Goal: Entertainment & Leisure: Browse casually

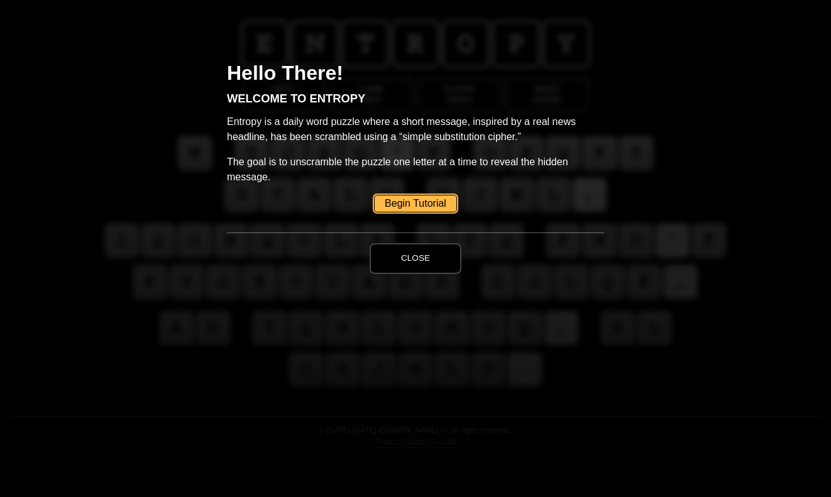
click at [427, 263] on button "Close" at bounding box center [415, 258] width 92 height 30
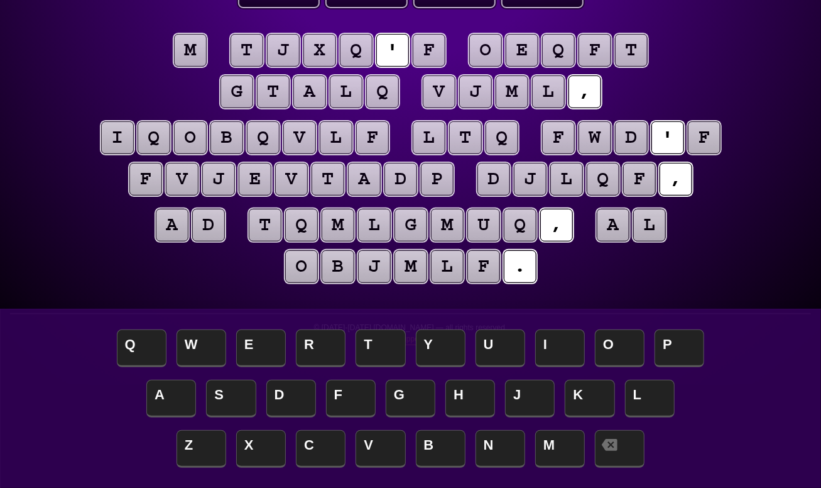
scroll to position [126, 0]
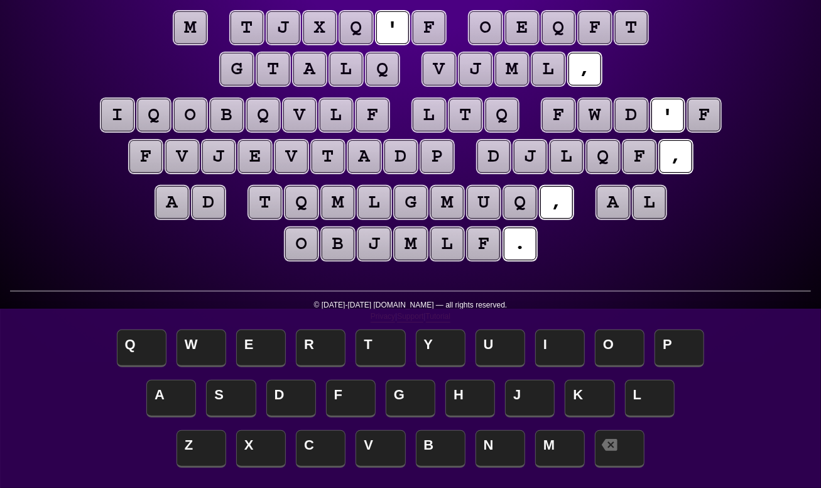
click at [560, 348] on div "e n t r o p y Hints ☆ ☆ ☆ Game Info Player Prefs Reset Board m t j x q ' f o e …" at bounding box center [410, 118] width 821 height 488
click at [185, 26] on puzzle-tile "m" at bounding box center [190, 27] width 33 height 33
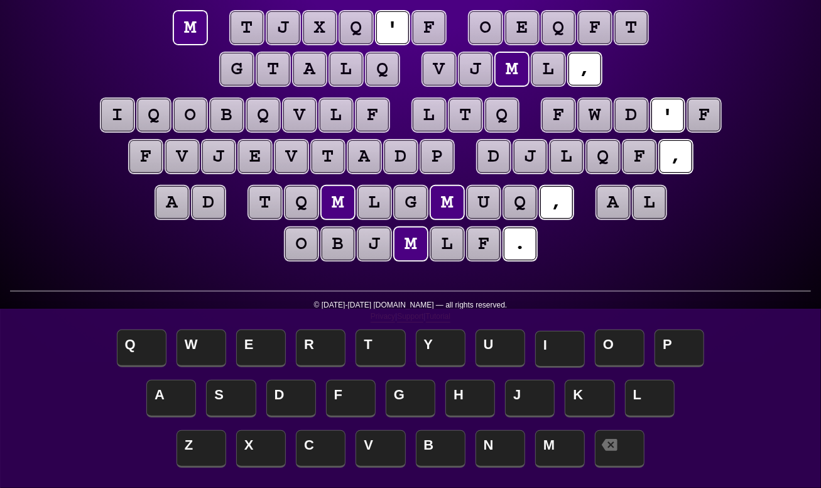
click at [571, 344] on span "I" at bounding box center [560, 349] width 50 height 37
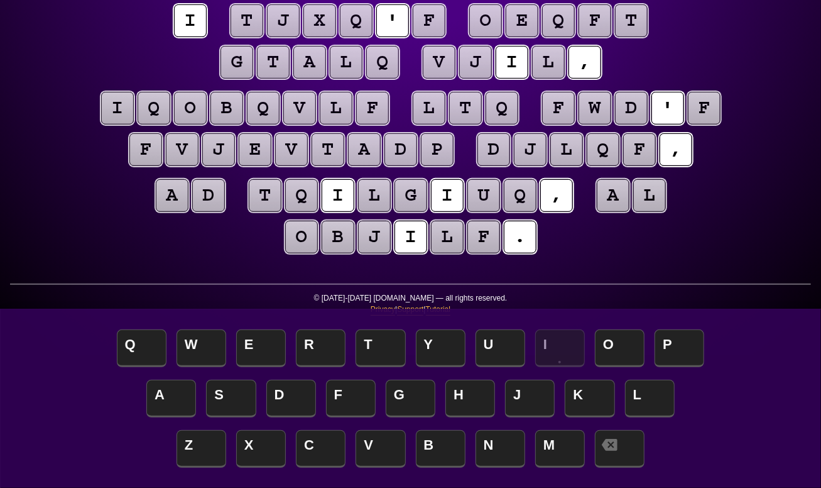
scroll to position [104, 0]
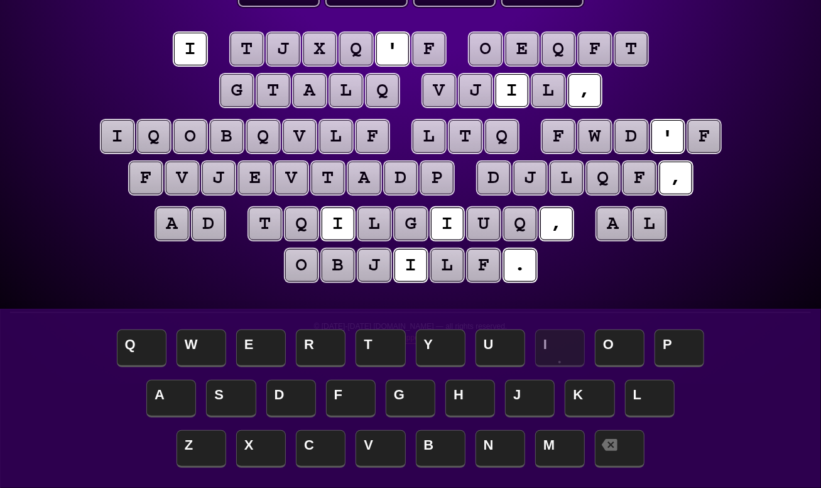
click at [427, 48] on puzzle-tile "f" at bounding box center [429, 49] width 33 height 33
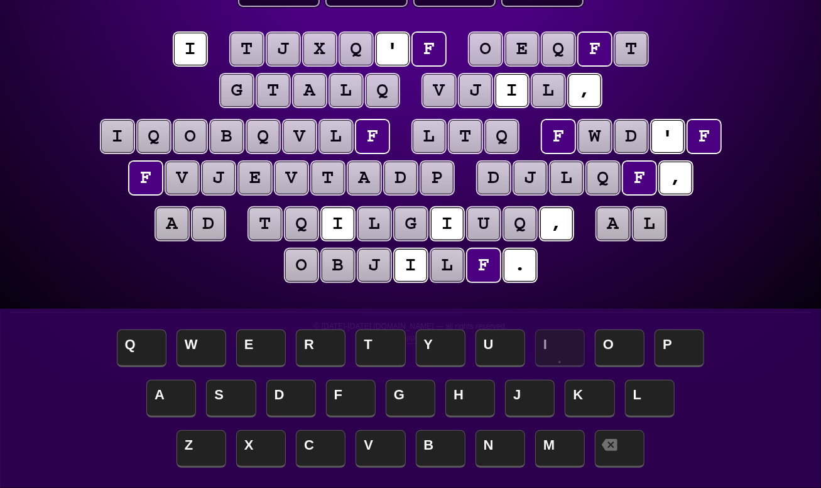
click at [194, 273] on puzzle-line "a d t q i l g i u q , a l o b j i l f ." at bounding box center [410, 245] width 643 height 82
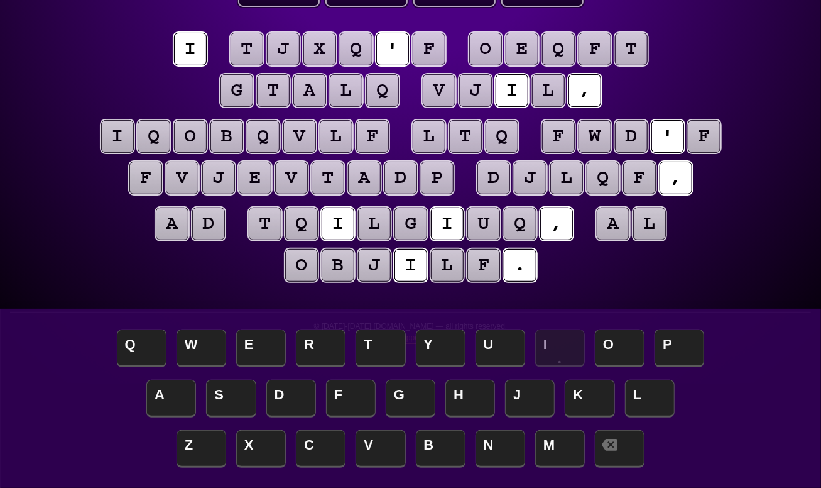
scroll to position [104, 0]
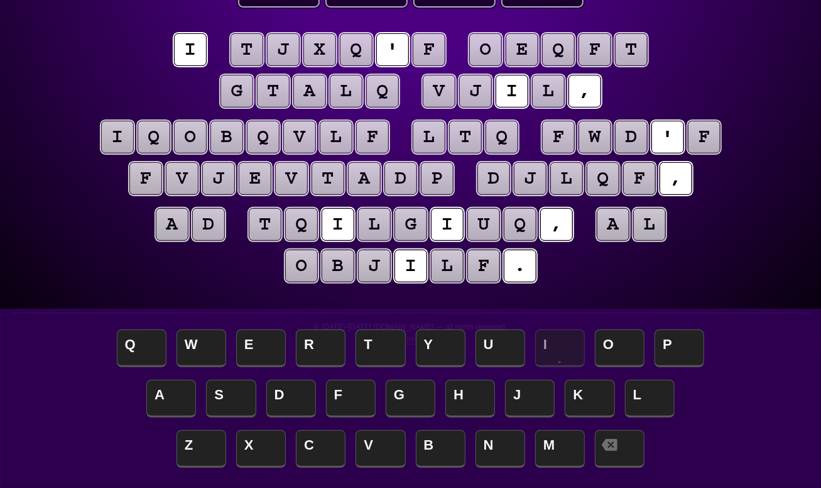
click at [292, 50] on puzzle-tile "j" at bounding box center [283, 49] width 33 height 33
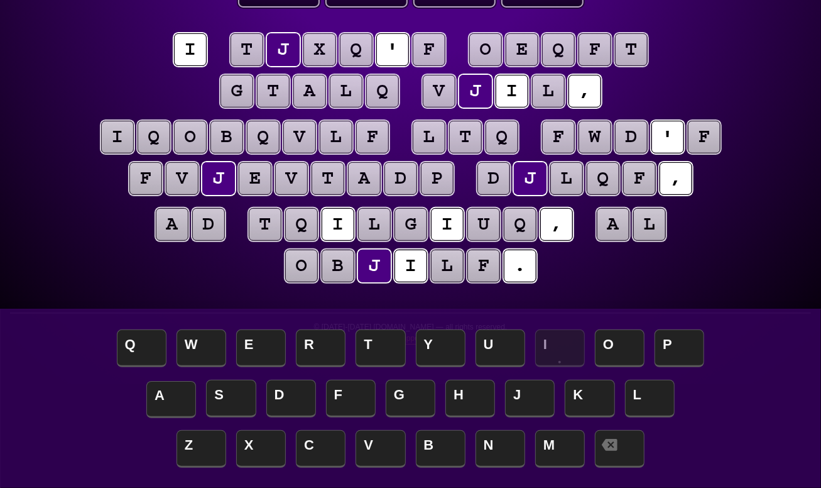
click at [177, 392] on span "A" at bounding box center [171, 399] width 50 height 37
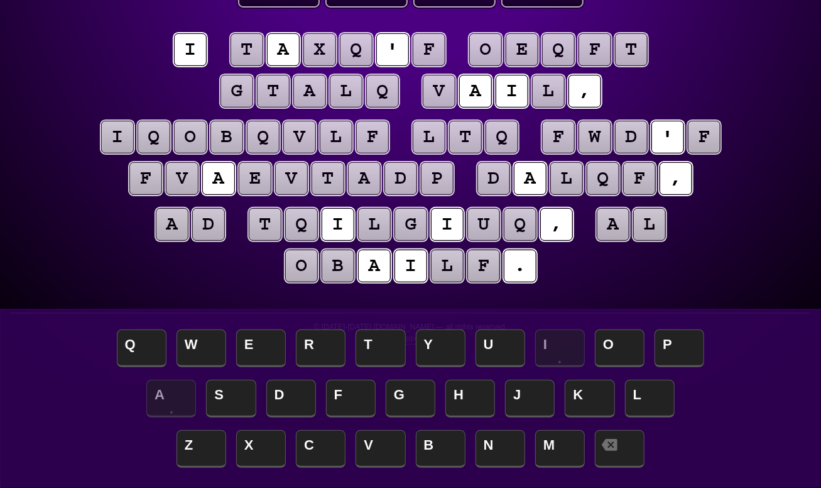
click at [433, 43] on puzzle-tile "f" at bounding box center [429, 49] width 33 height 33
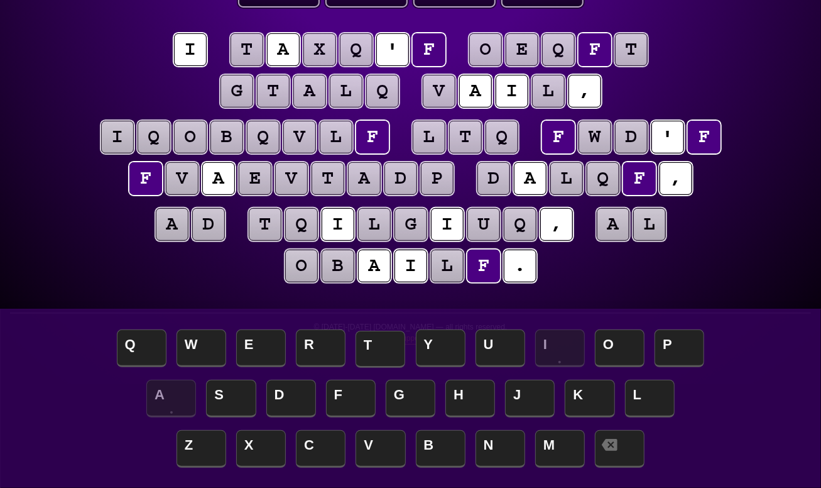
click at [395, 350] on span "T" at bounding box center [381, 349] width 50 height 37
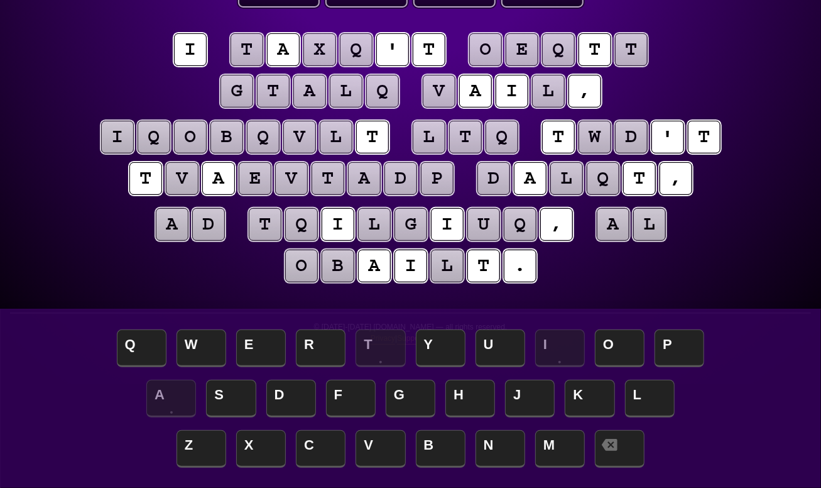
click at [251, 50] on puzzle-tile "t" at bounding box center [247, 49] width 33 height 33
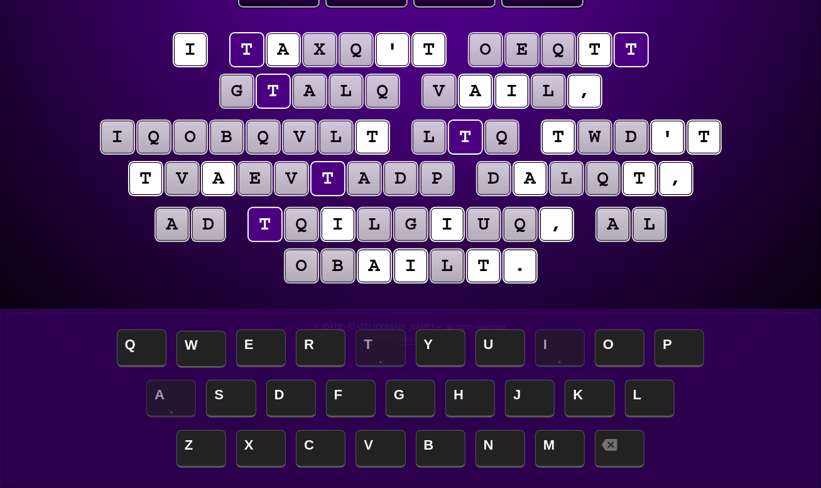
click at [217, 352] on span "W" at bounding box center [202, 349] width 50 height 37
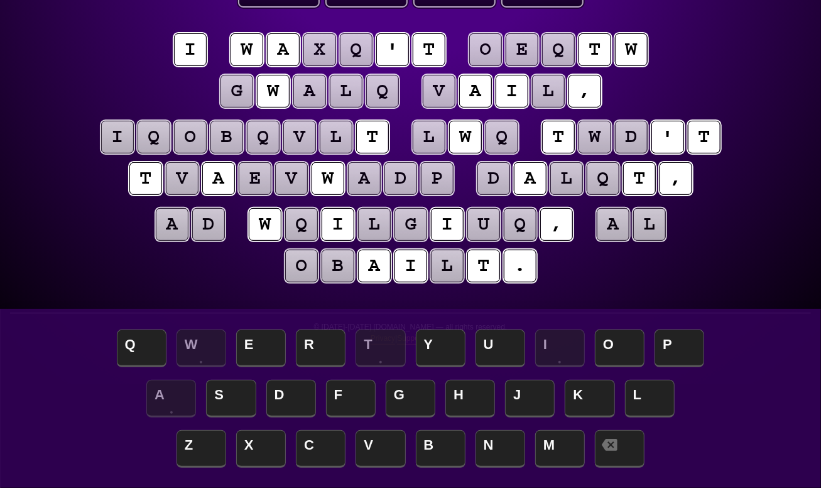
click at [328, 50] on puzzle-tile "x" at bounding box center [319, 49] width 33 height 33
click at [635, 449] on span at bounding box center [620, 449] width 50 height 37
click at [253, 50] on puzzle-tile "w" at bounding box center [247, 49] width 33 height 33
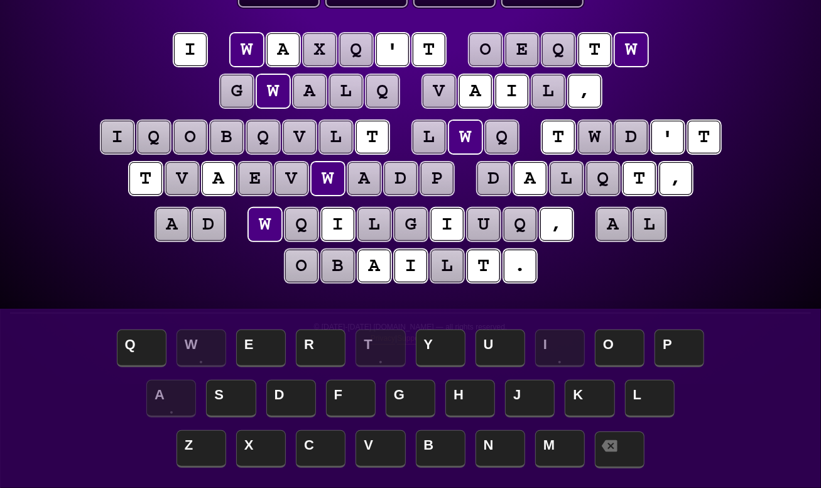
click at [628, 445] on span at bounding box center [620, 449] width 50 height 37
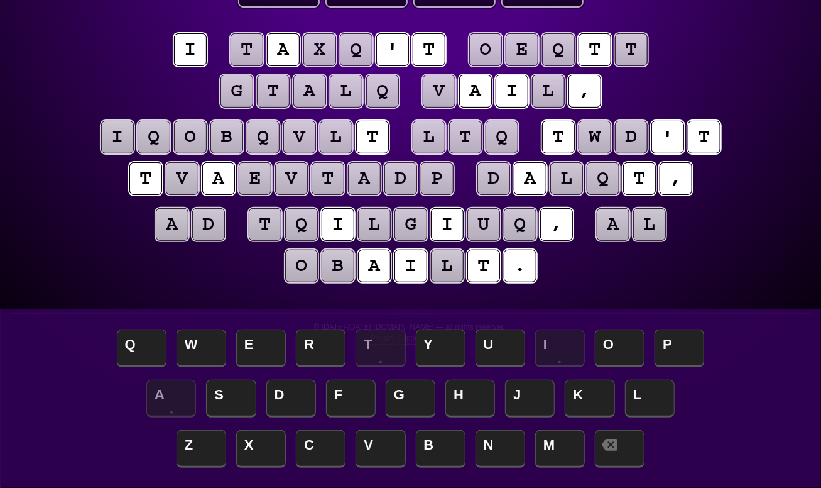
click at [282, 46] on puzzle-tile "a" at bounding box center [283, 49] width 33 height 33
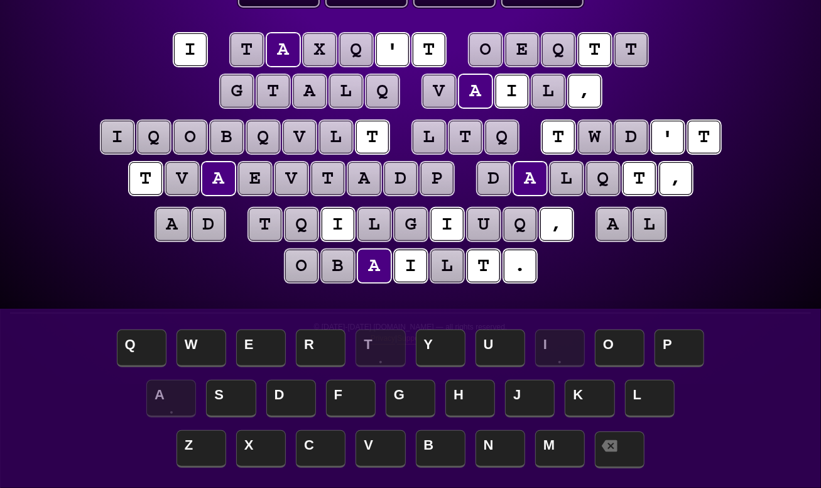
click at [616, 451] on icon at bounding box center [610, 446] width 16 height 16
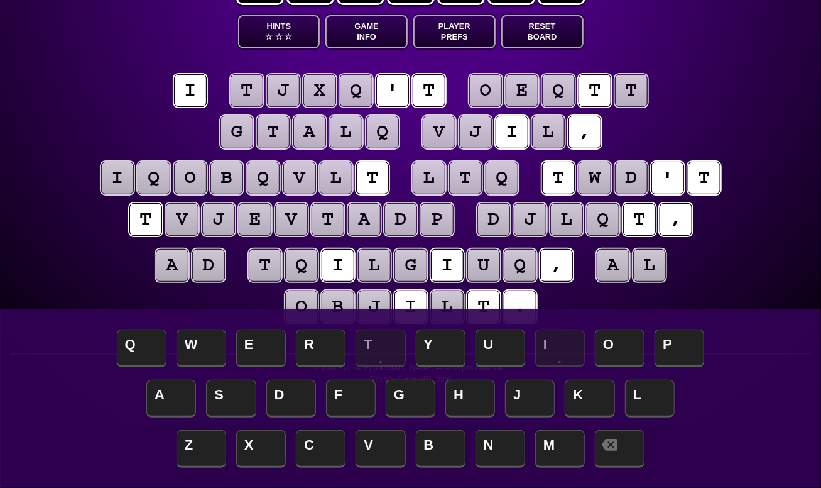
scroll to position [0, 0]
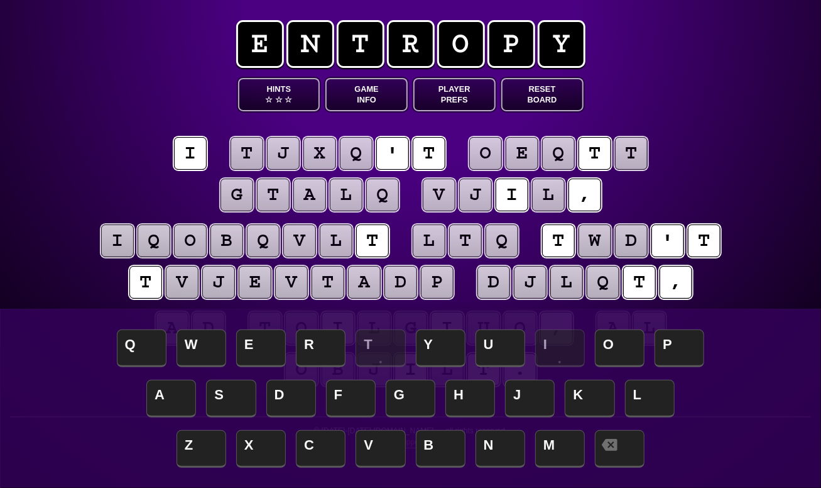
click at [387, 111] on entropy-puzzle "i t j x q ' t o e q t t g t a l q v j i l , i q o b q v l t l t q t w d ' t t v…" at bounding box center [410, 263] width 643 height 305
click at [383, 94] on button "Game Info" at bounding box center [366, 94] width 82 height 33
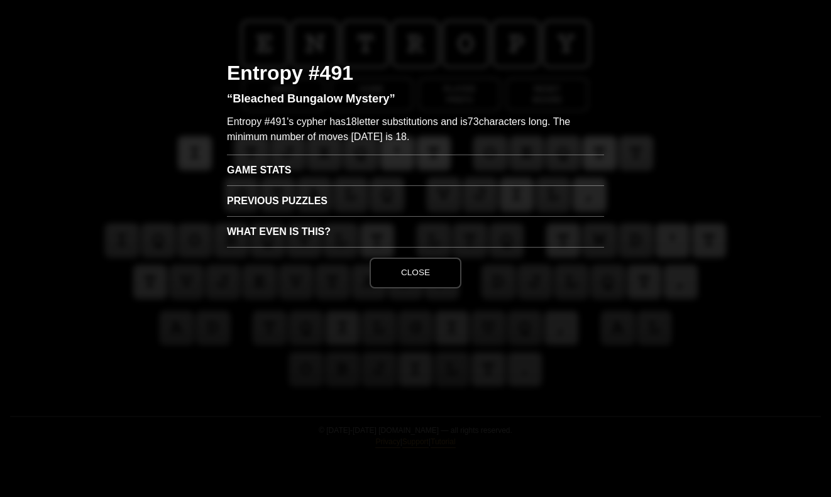
click at [425, 276] on button "Close" at bounding box center [415, 273] width 92 height 30
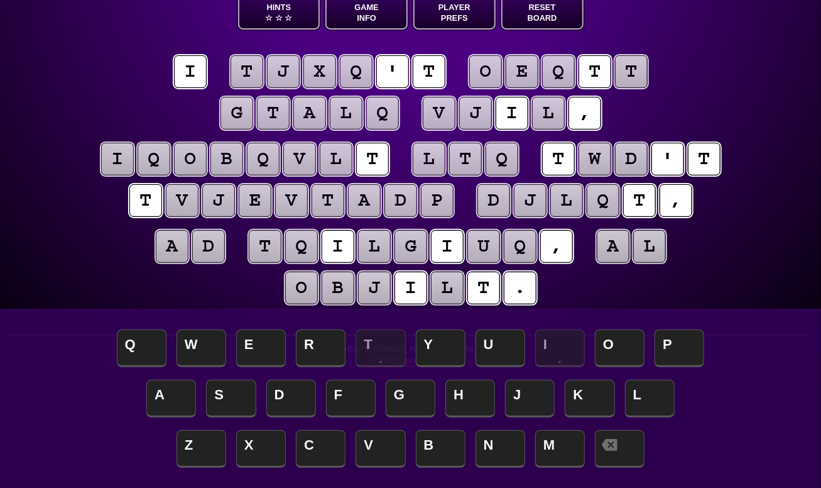
scroll to position [104, 0]
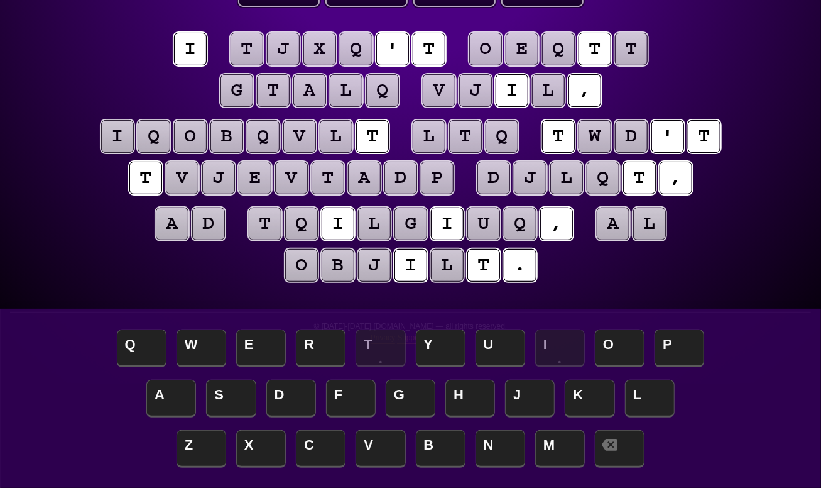
click at [361, 53] on puzzle-tile "q" at bounding box center [356, 49] width 33 height 33
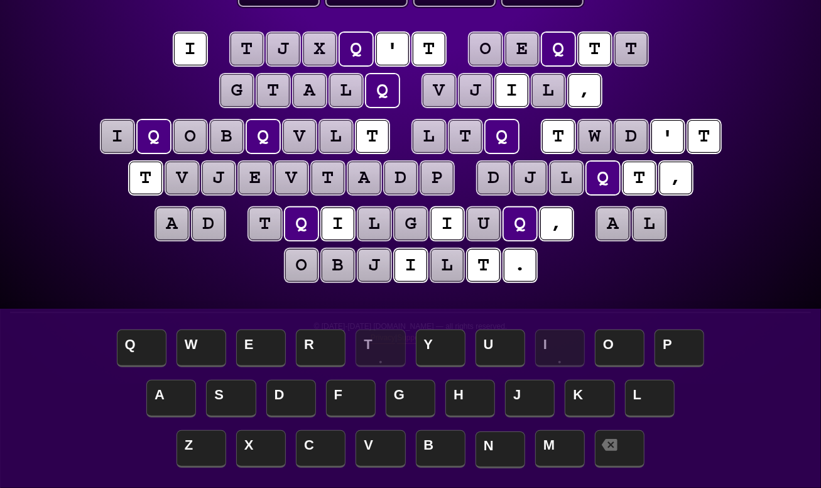
click at [495, 445] on span "N" at bounding box center [501, 449] width 50 height 37
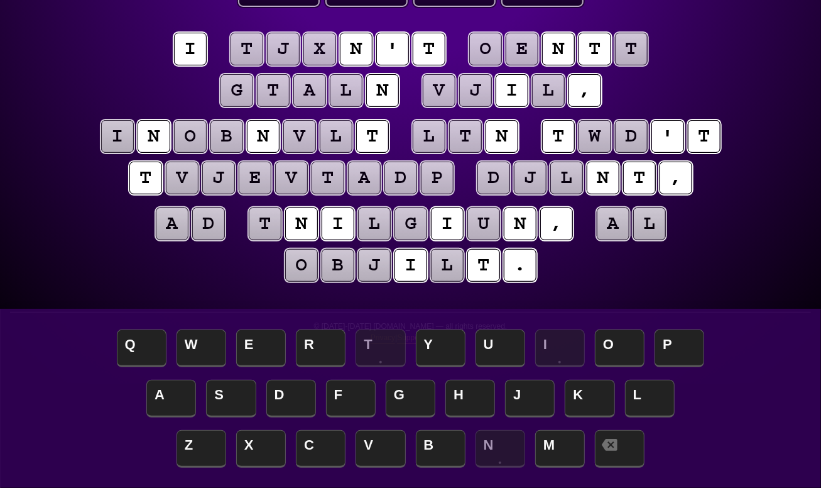
click at [318, 52] on puzzle-tile "x" at bounding box center [319, 49] width 33 height 33
click at [530, 48] on puzzle-tile "e" at bounding box center [522, 49] width 33 height 33
click at [486, 48] on puzzle-tile "o" at bounding box center [485, 49] width 33 height 33
click at [631, 48] on puzzle-tile "t" at bounding box center [631, 49] width 33 height 33
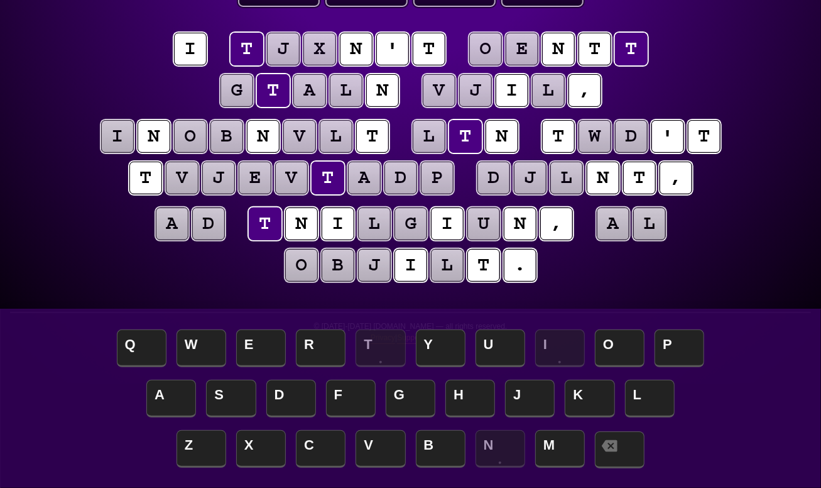
click at [635, 455] on span at bounding box center [620, 449] width 50 height 37
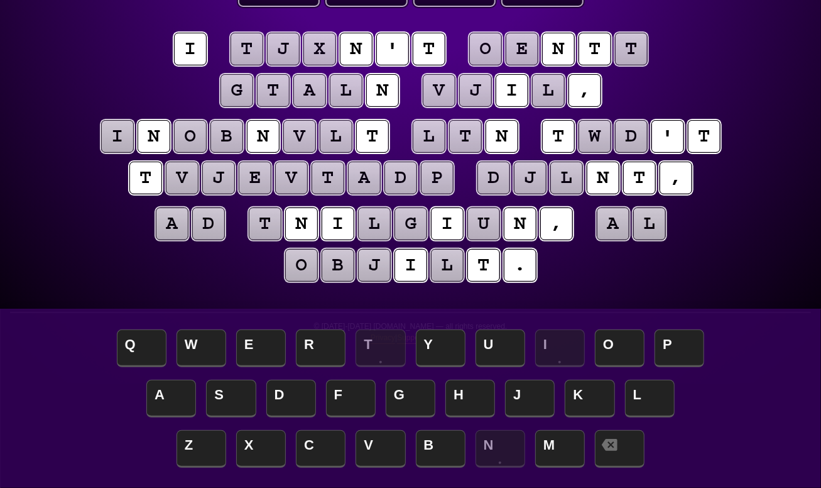
click at [440, 38] on puzzle-tile "t" at bounding box center [429, 49] width 33 height 33
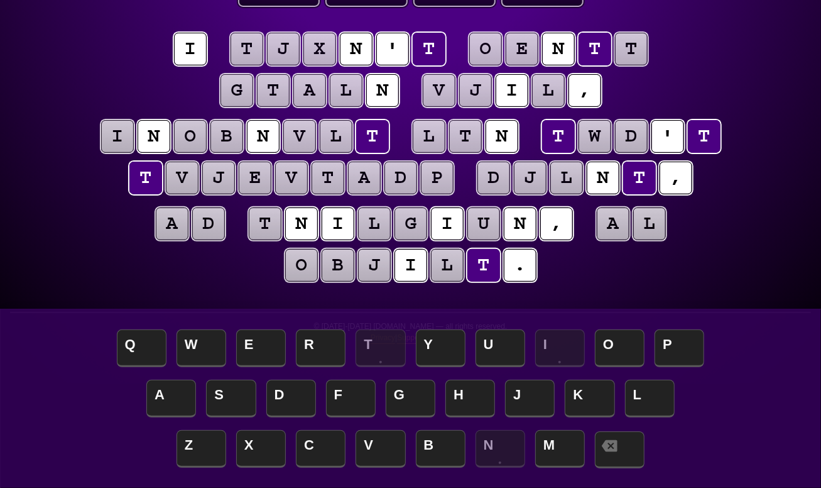
click at [635, 457] on span at bounding box center [620, 449] width 50 height 37
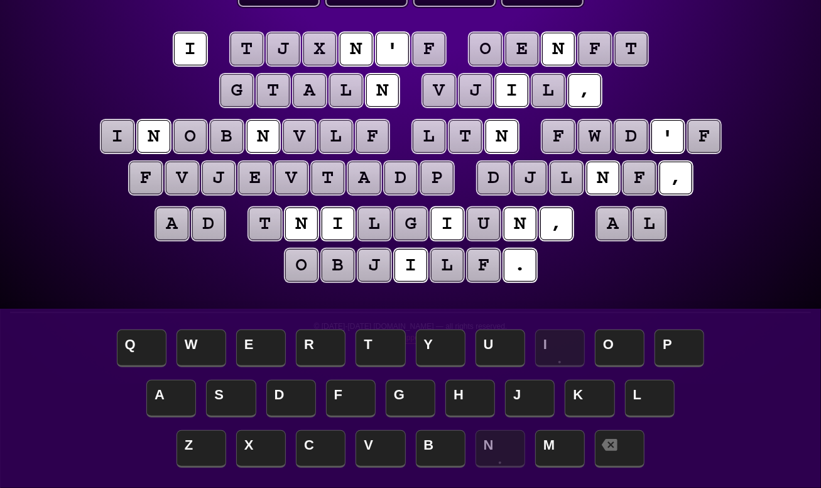
click at [399, 85] on puzzle-tile "n" at bounding box center [382, 90] width 33 height 33
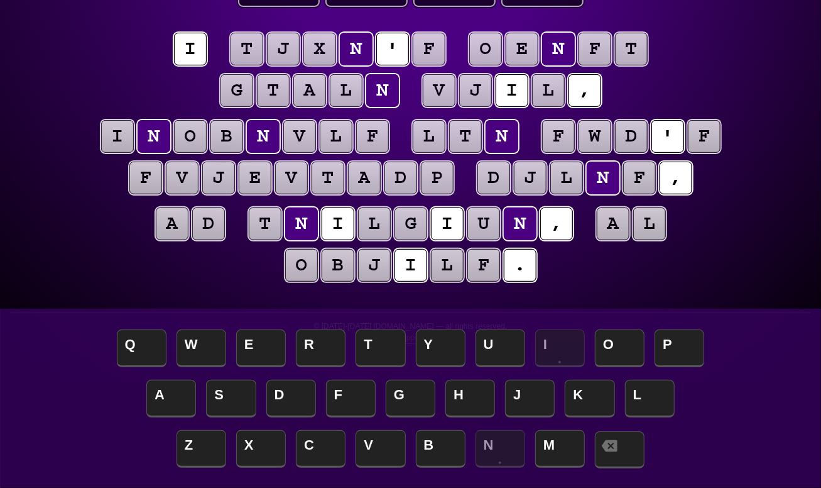
click at [625, 449] on span at bounding box center [620, 449] width 50 height 37
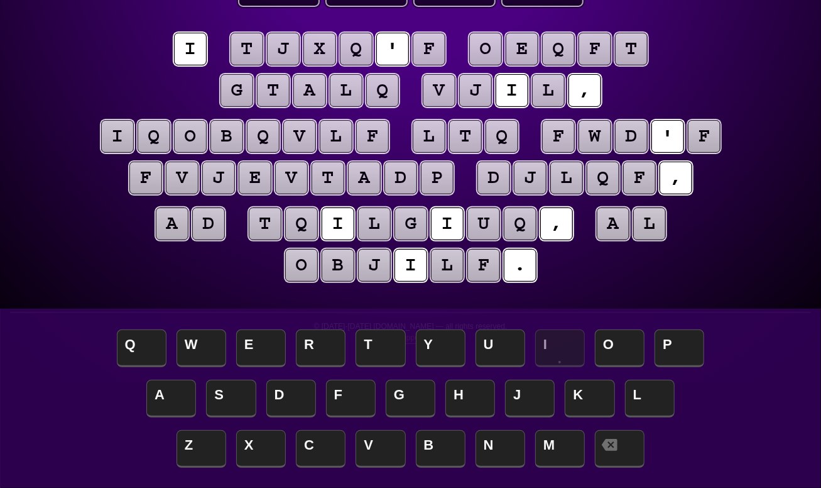
click at [195, 38] on puzzle-tile "i" at bounding box center [190, 49] width 33 height 33
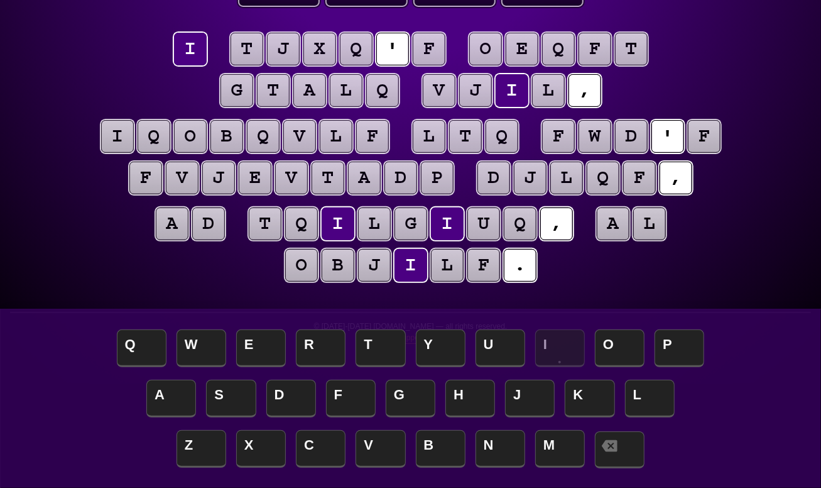
click at [611, 451] on icon at bounding box center [610, 446] width 16 height 16
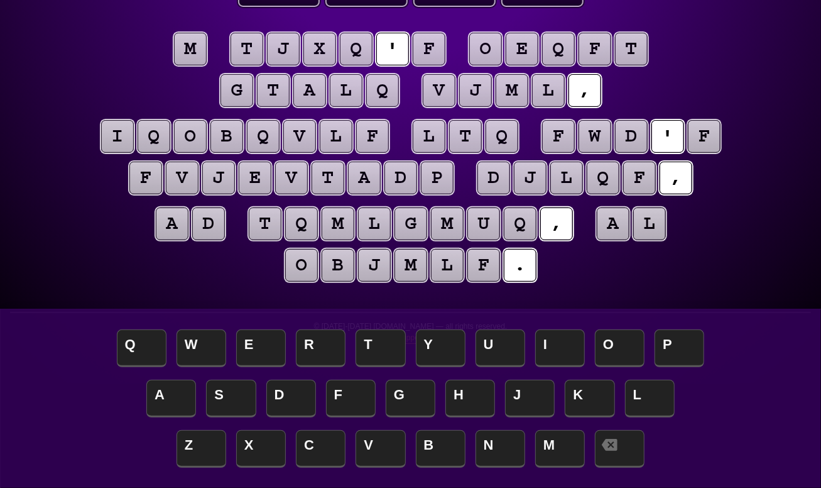
click at [389, 96] on puzzle-tile "q" at bounding box center [382, 90] width 33 height 33
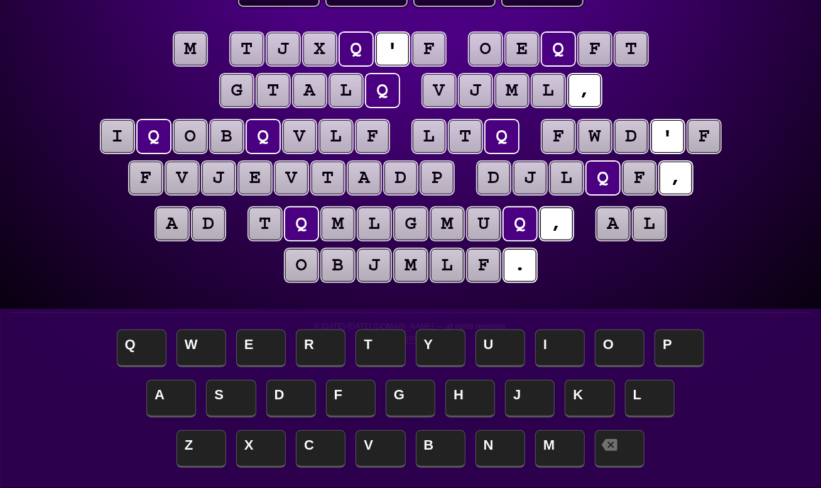
click at [189, 219] on puzzle-tile "a" at bounding box center [172, 223] width 33 height 33
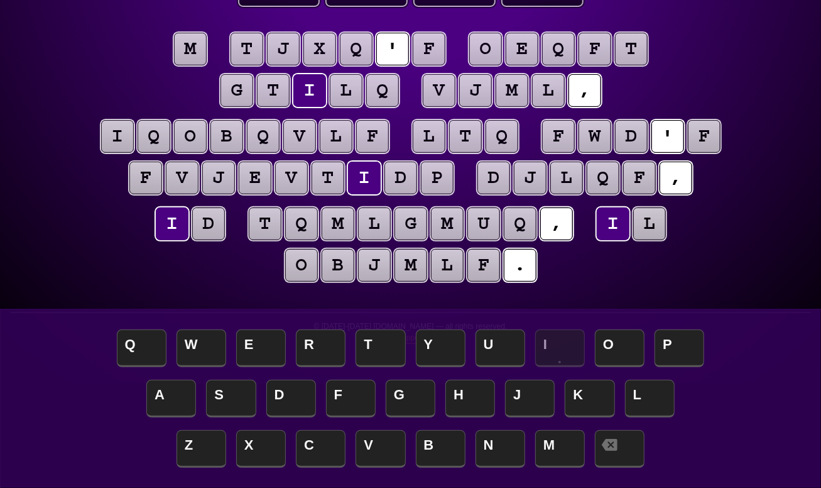
click at [209, 221] on puzzle-tile "d" at bounding box center [208, 223] width 33 height 33
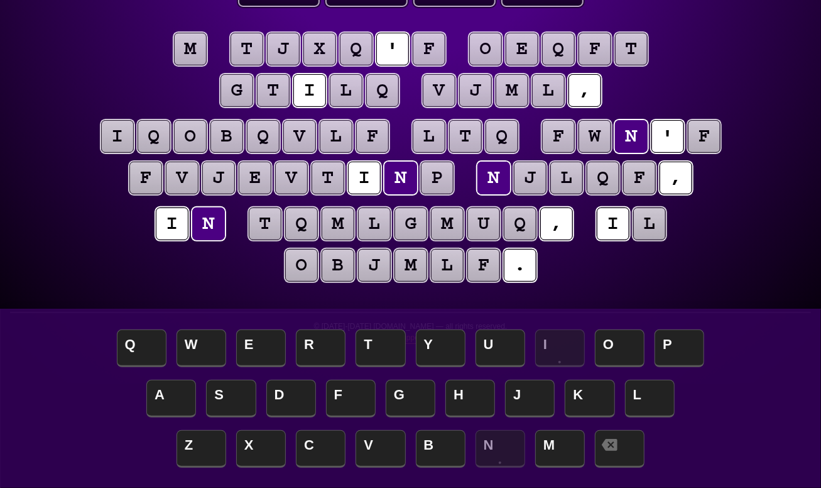
click at [447, 175] on puzzle-tile "p" at bounding box center [437, 177] width 33 height 33
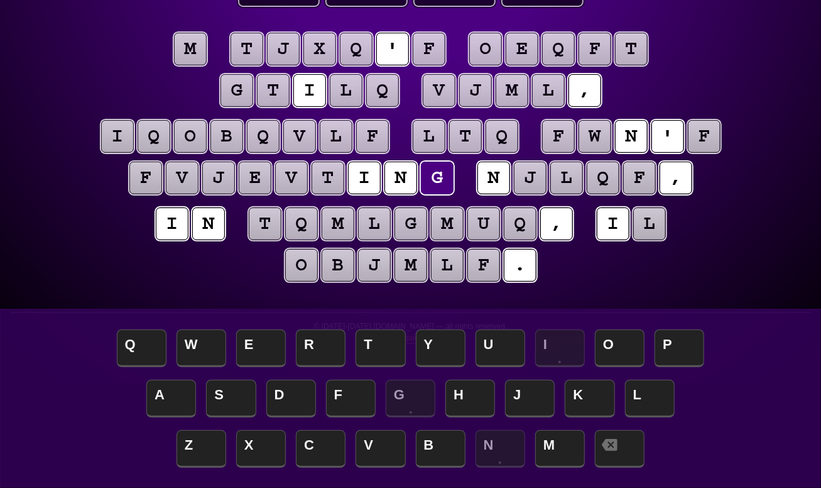
click at [471, 173] on puzzle-line "i q o b q v l f l t q f w n ' f f v j e v t i n g n j l q f ," at bounding box center [410, 158] width 643 height 82
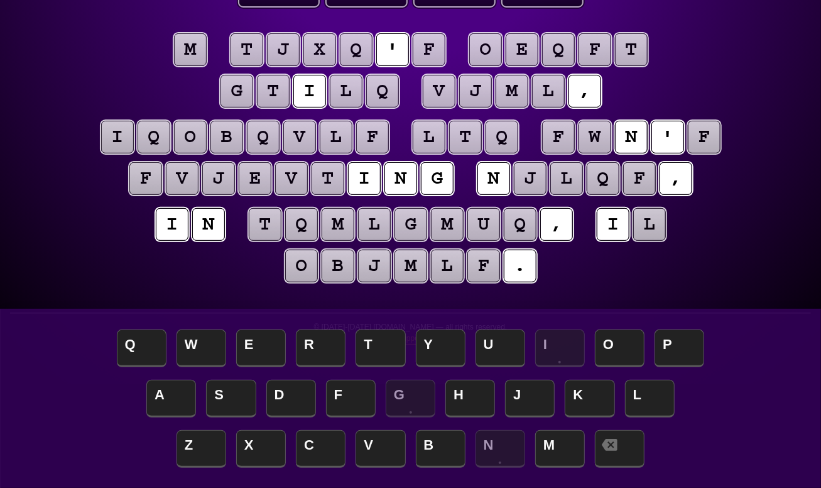
click at [655, 225] on puzzle-tile "l" at bounding box center [649, 224] width 33 height 33
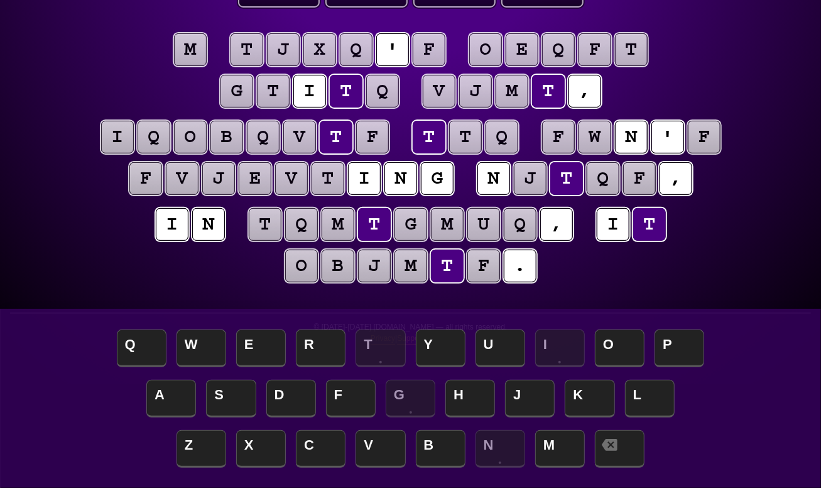
click at [647, 266] on puzzle-line "i n t q m t g m u q , i t o b j m t f ." at bounding box center [410, 246] width 643 height 82
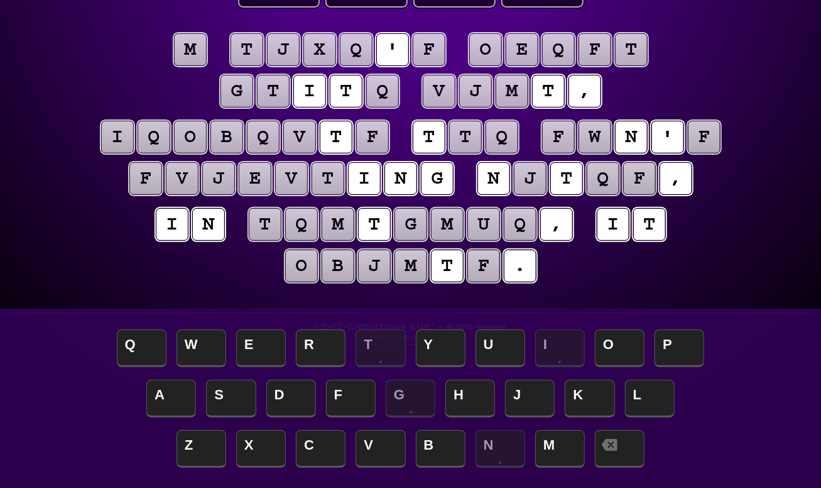
scroll to position [103, 0]
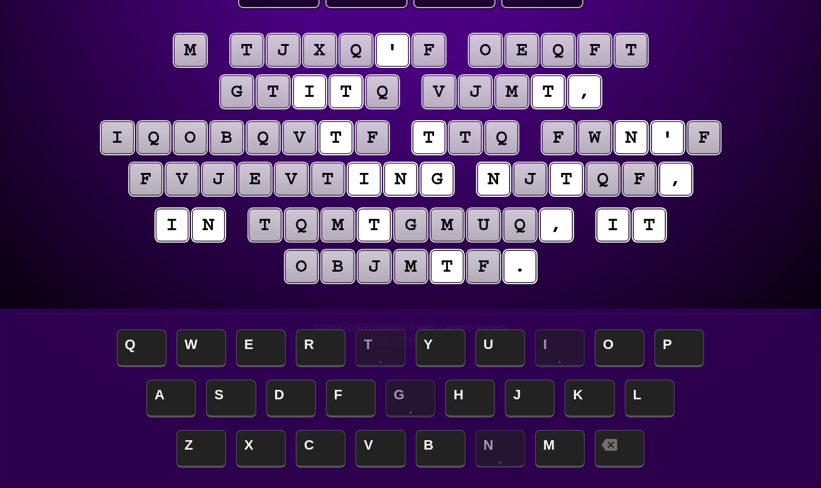
drag, startPoint x: 472, startPoint y: 131, endPoint x: 475, endPoint y: 153, distance: 22.2
click at [472, 133] on puzzle-tile "t" at bounding box center [465, 137] width 33 height 33
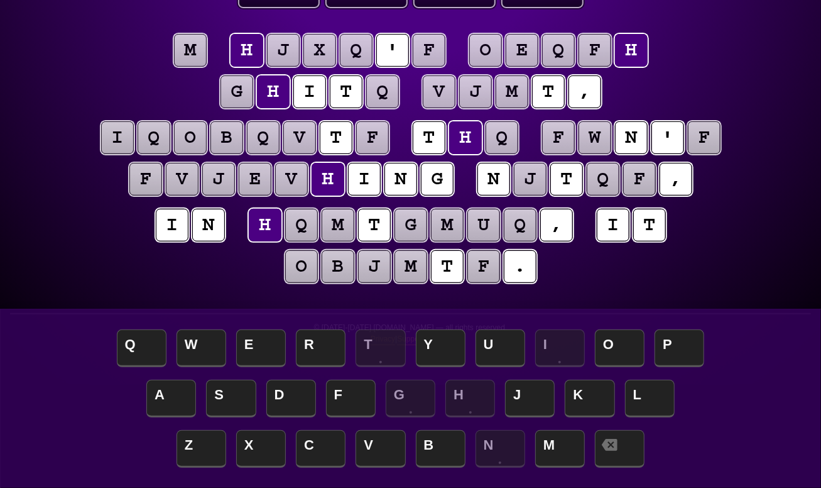
click at [514, 139] on puzzle-tile "q" at bounding box center [502, 137] width 33 height 33
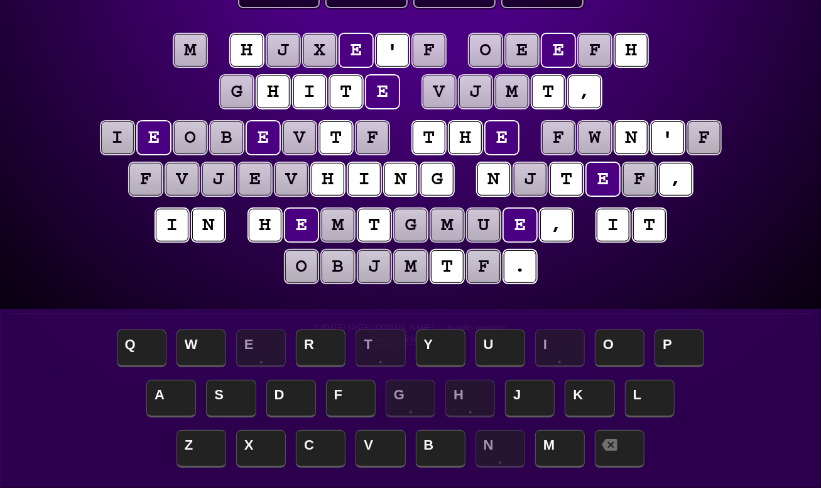
click at [726, 57] on puzzle-line "m h j x e ' f o e e f h g h i t e v j m t ," at bounding box center [410, 72] width 643 height 82
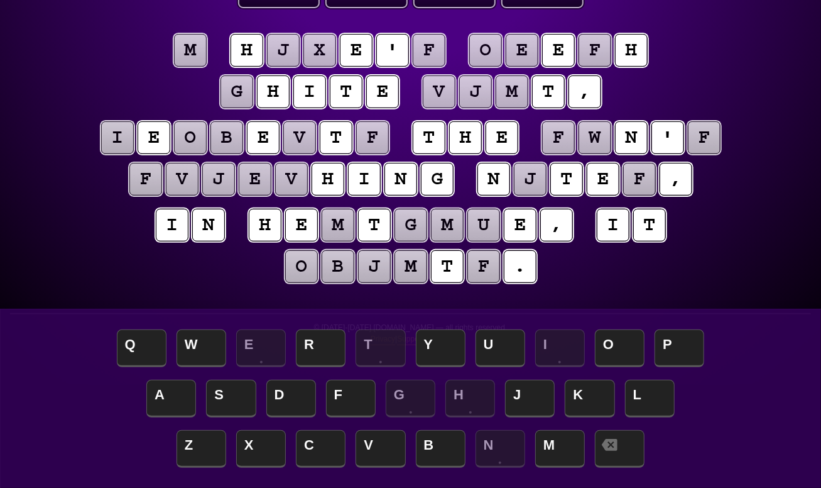
scroll to position [102, 0]
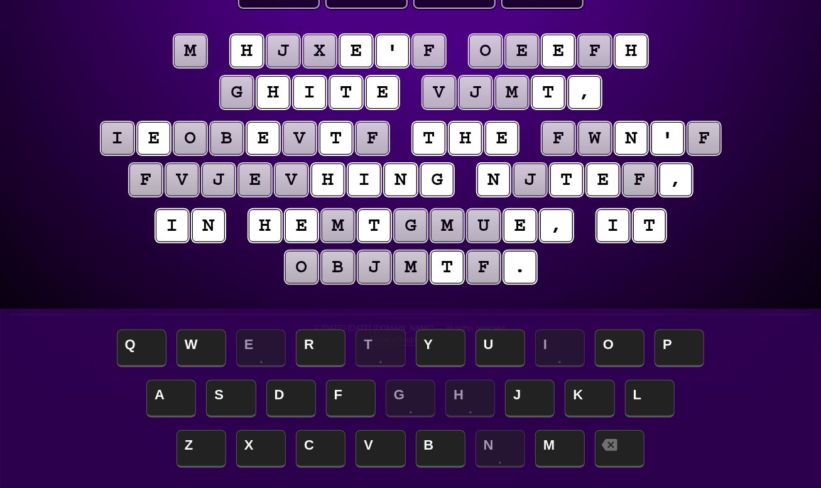
click at [296, 178] on puzzle-tile "v" at bounding box center [291, 179] width 33 height 33
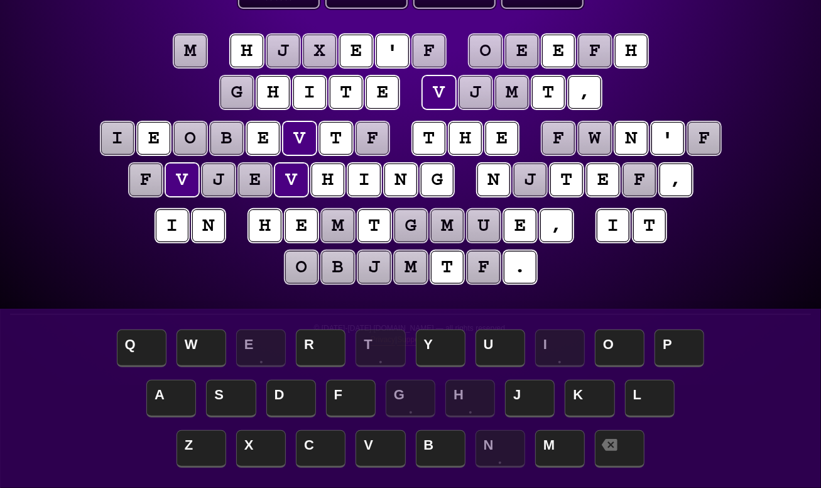
click at [253, 96] on puzzle-tile "g" at bounding box center [237, 92] width 33 height 33
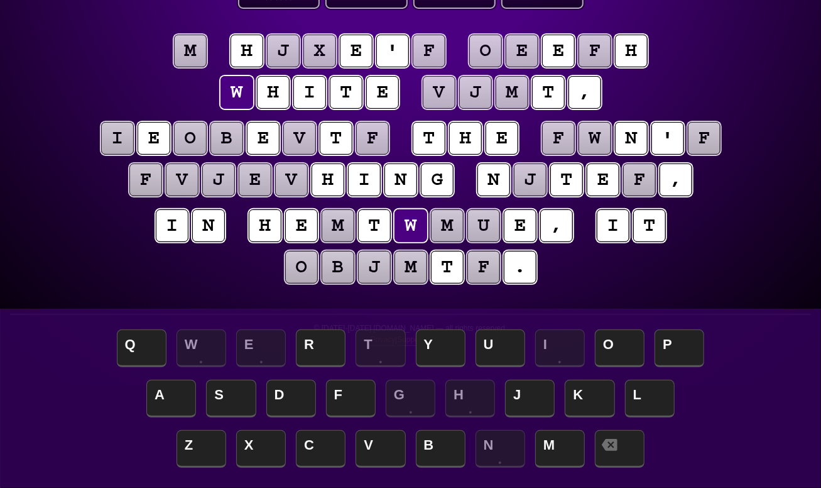
click at [349, 225] on puzzle-tile "m" at bounding box center [338, 225] width 33 height 33
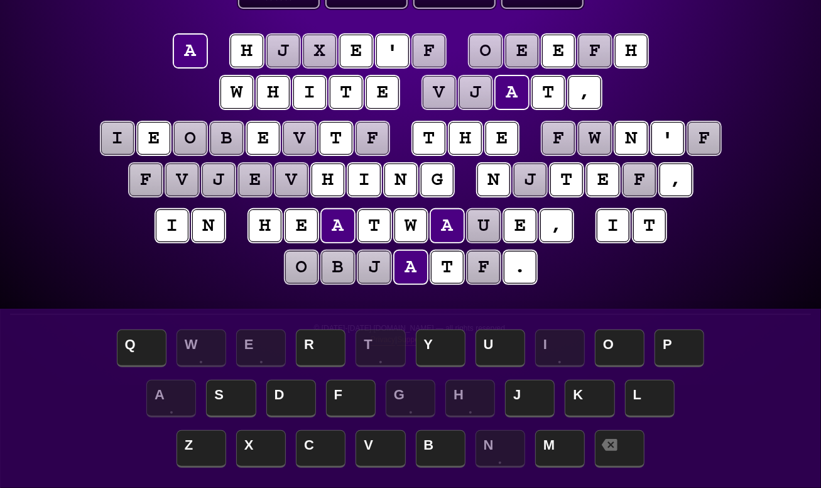
click at [494, 229] on puzzle-tile "u" at bounding box center [483, 225] width 33 height 33
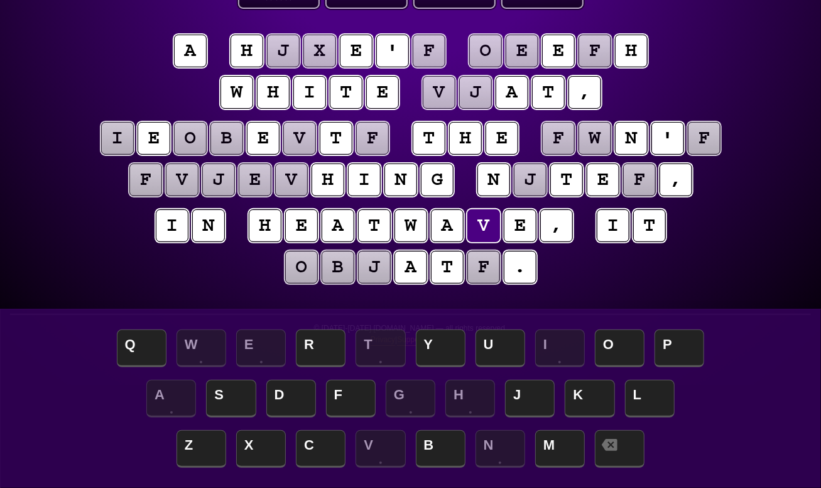
click at [582, 290] on entropy-puzzle "a h j x e ' f o e e f h w h i t e v j a t , i e o b e v t f t h e f w n ' f f v…" at bounding box center [410, 161] width 643 height 305
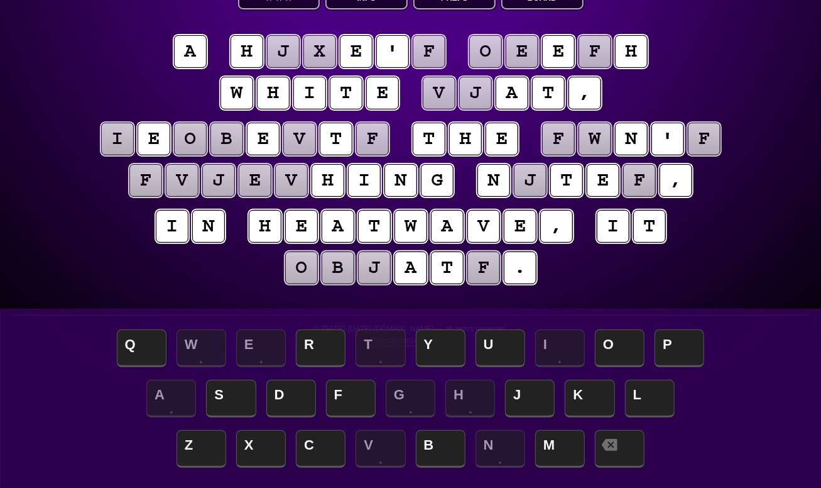
click at [437, 56] on puzzle-tile "f" at bounding box center [429, 51] width 33 height 33
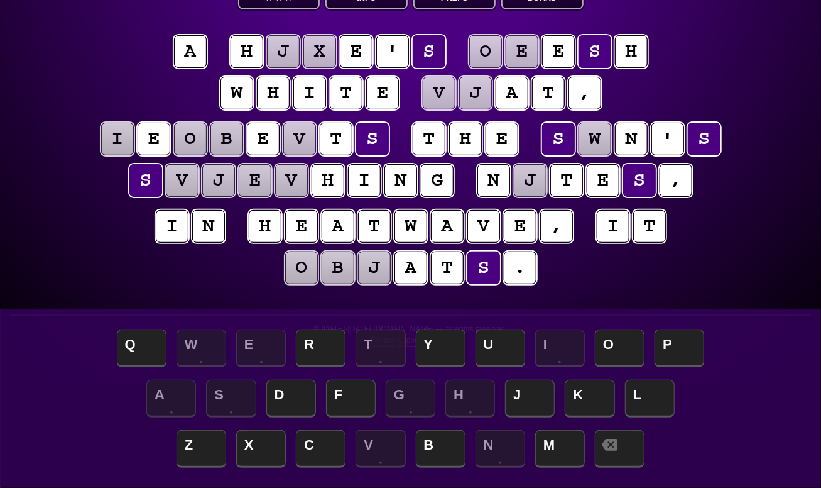
click at [491, 50] on puzzle-tile "o" at bounding box center [485, 51] width 33 height 33
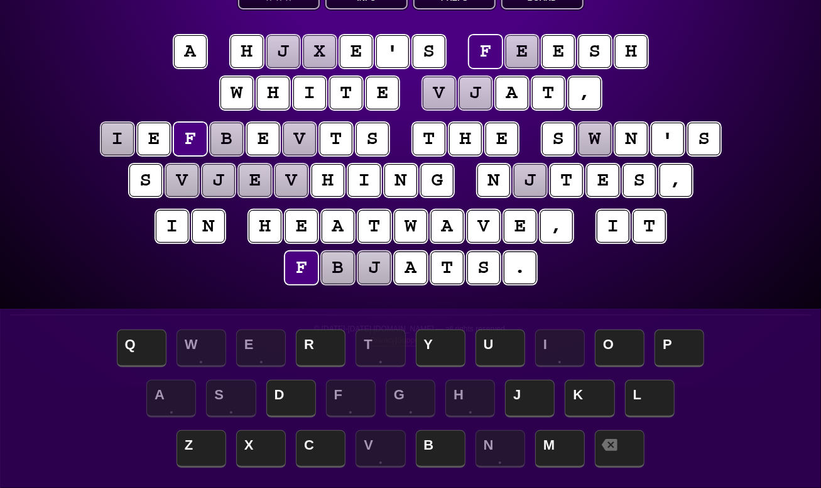
click at [528, 50] on puzzle-tile "e" at bounding box center [522, 51] width 33 height 33
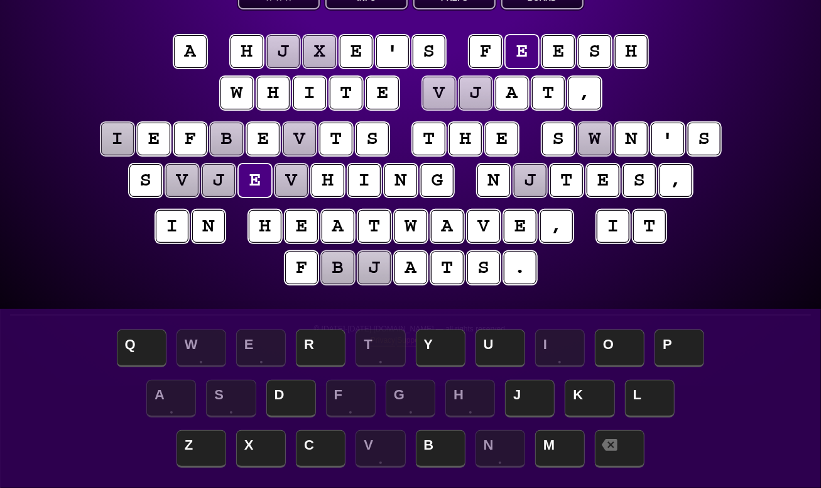
click at [342, 266] on puzzle-tile "b" at bounding box center [338, 267] width 33 height 33
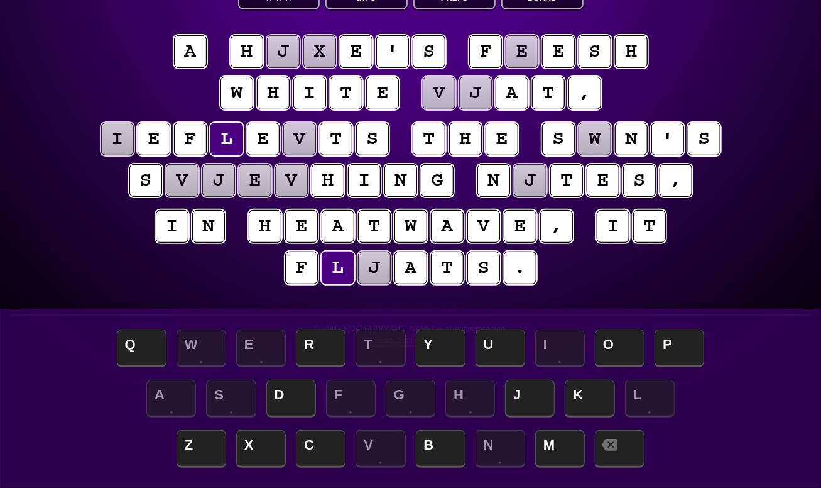
click at [379, 266] on puzzle-tile "j" at bounding box center [374, 267] width 33 height 33
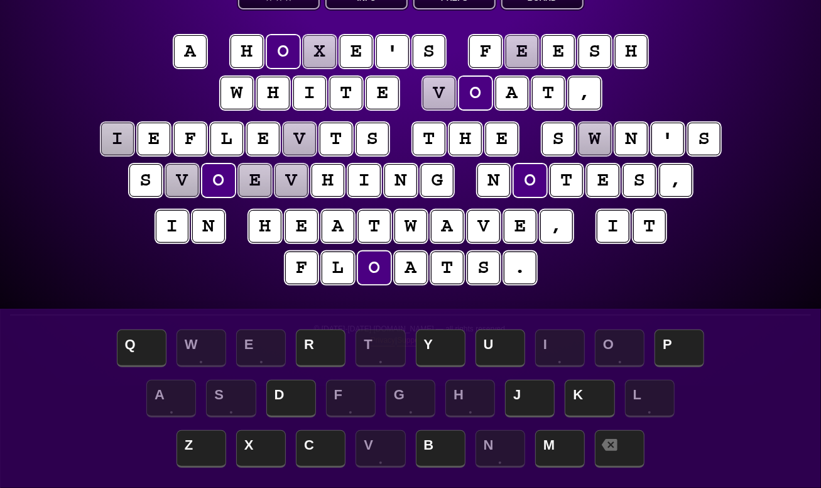
click at [604, 278] on puzzle-line "i n h e a t w a v e , i t f l o a t s ." at bounding box center [410, 248] width 643 height 82
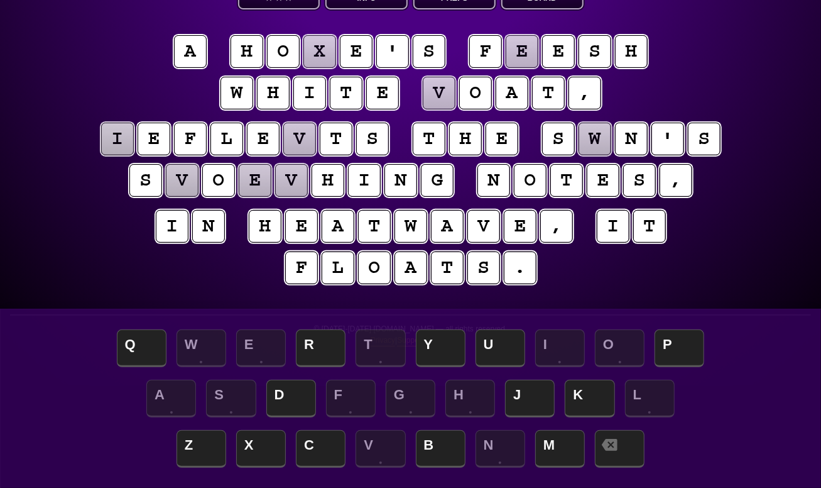
scroll to position [101, 0]
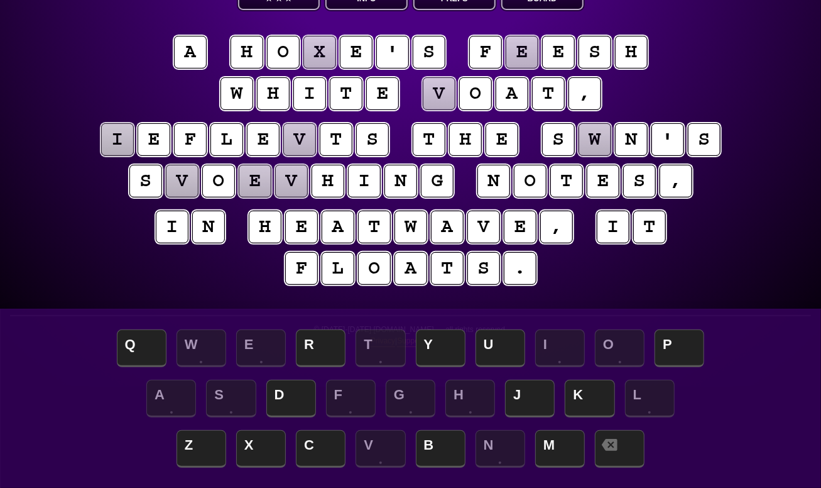
click at [324, 52] on puzzle-tile "x" at bounding box center [319, 52] width 33 height 33
click at [222, 26] on entropy-puzzle "a h o x e ' s f e e s h w h i t e v o a t , i e f l e v t s t h e s w n ' s s v…" at bounding box center [410, 162] width 643 height 305
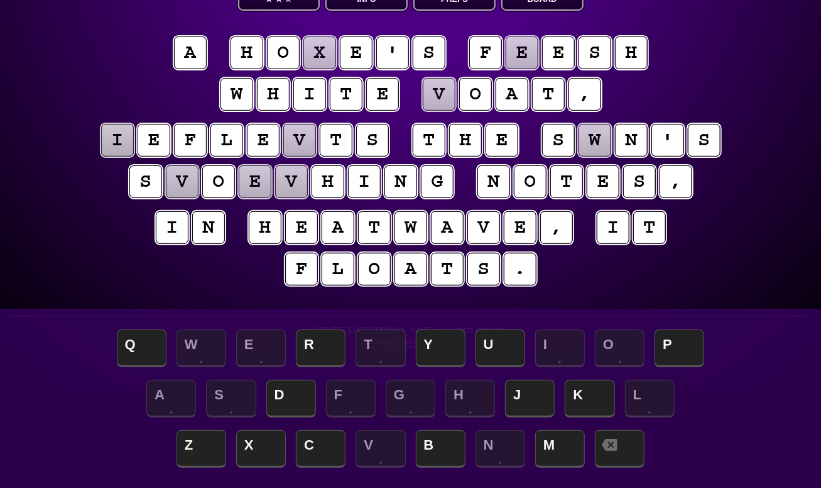
click at [322, 48] on puzzle-tile "x" at bounding box center [319, 52] width 33 height 33
click at [522, 50] on puzzle-tile "e" at bounding box center [522, 52] width 33 height 33
click at [181, 177] on puzzle-tile "v" at bounding box center [182, 181] width 33 height 33
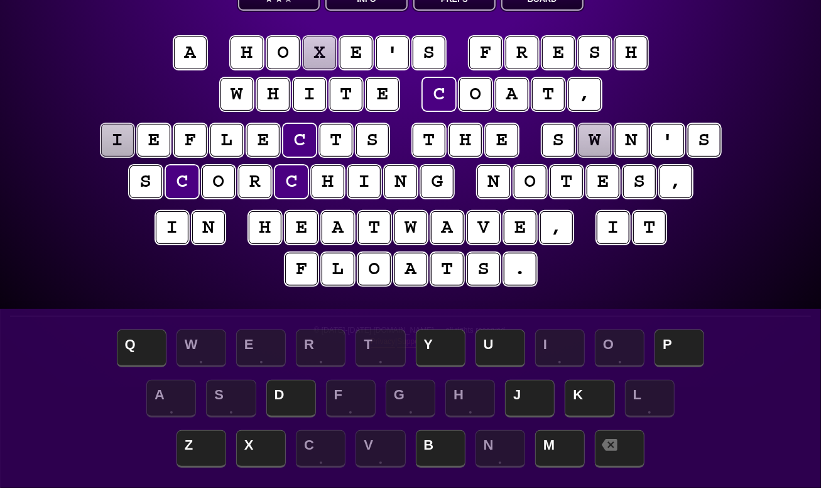
click at [126, 138] on puzzle-tile "i" at bounding box center [117, 140] width 33 height 33
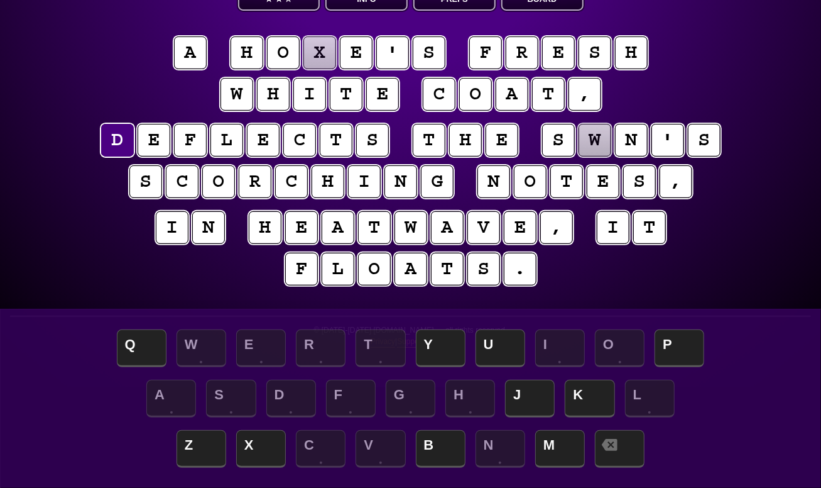
click at [611, 136] on puzzle-tile "w" at bounding box center [595, 140] width 33 height 33
click at [328, 50] on puzzle-tile "x" at bounding box center [319, 52] width 33 height 33
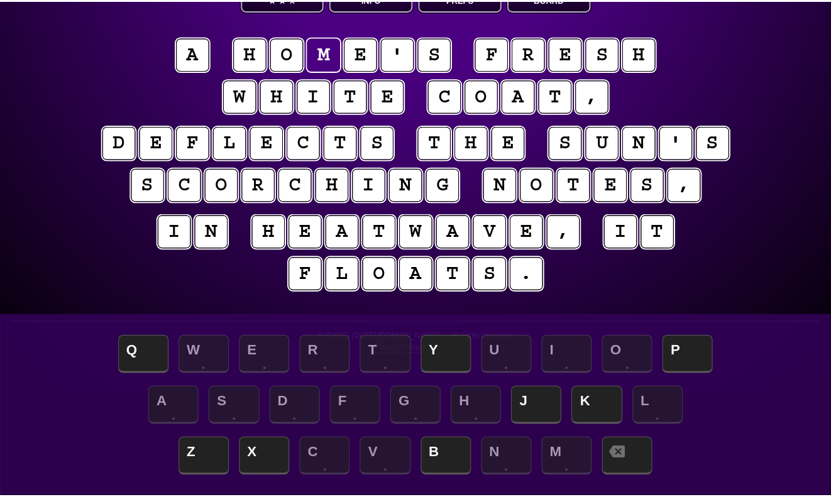
scroll to position [0, 0]
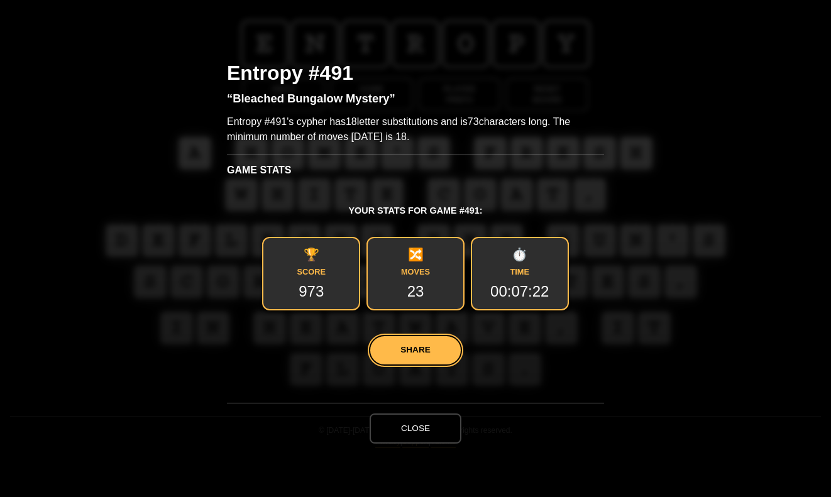
click at [413, 429] on button "Close" at bounding box center [415, 428] width 92 height 30
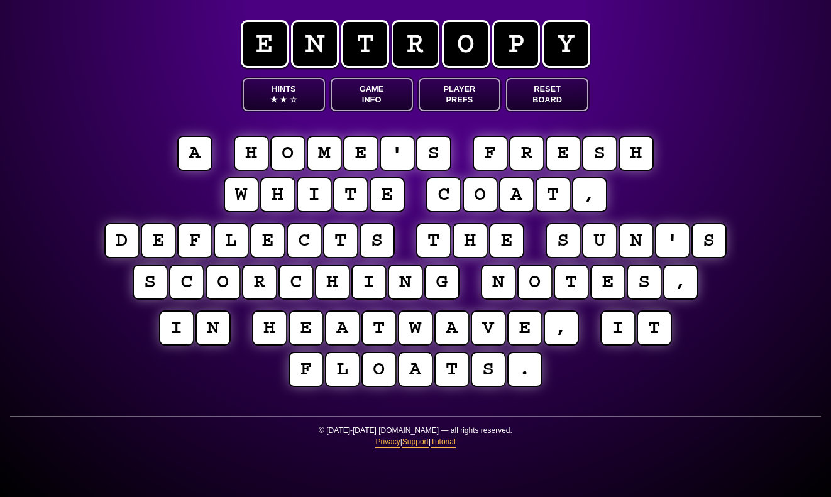
click at [538, 98] on div "Hints ★ ★ ☆ Game Info Player Prefs Reset Board" at bounding box center [416, 94] width 346 height 33
click at [364, 38] on span "t" at bounding box center [365, 44] width 48 height 48
click at [197, 84] on div "e n t r o p y Hints ★ ★ ☆ Game Info Player Prefs Reset Board a h o m e ' s f r …" at bounding box center [415, 248] width 831 height 497
click at [282, 40] on span "e" at bounding box center [265, 44] width 48 height 48
drag, startPoint x: 338, startPoint y: 38, endPoint x: 411, endPoint y: 35, distance: 72.9
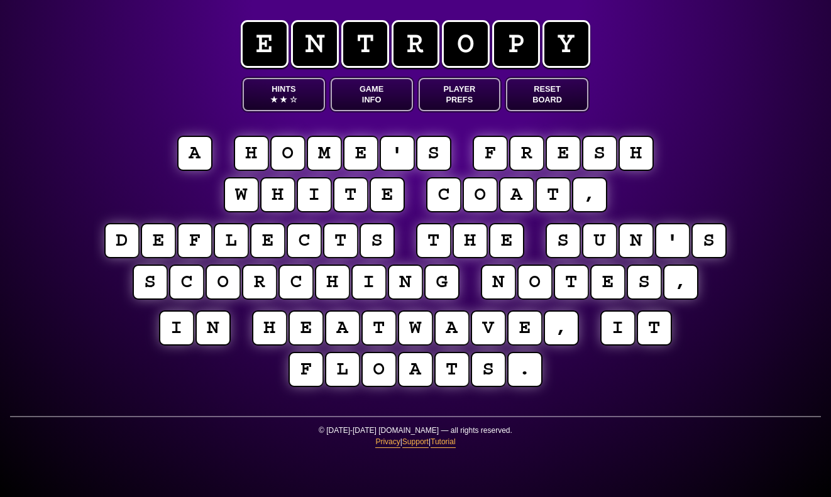
click at [341, 38] on h1 "e n t r o p y" at bounding box center [415, 34] width 377 height 68
drag, startPoint x: 421, startPoint y: 35, endPoint x: 431, endPoint y: 35, distance: 10.1
click at [425, 35] on span "r" at bounding box center [415, 44] width 48 height 48
click at [518, 37] on span "p" at bounding box center [516, 44] width 48 height 48
click at [560, 37] on span "y" at bounding box center [566, 44] width 48 height 48
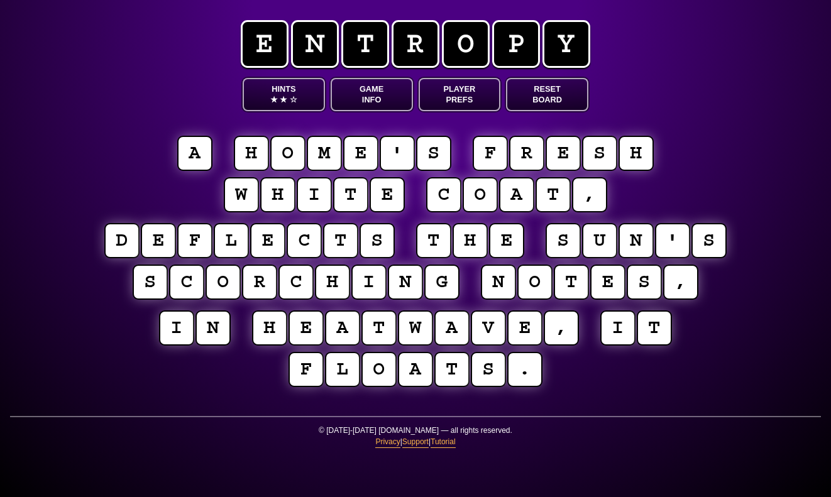
click at [276, 88] on button "Hints ★ ★ ☆" at bounding box center [284, 94] width 82 height 33
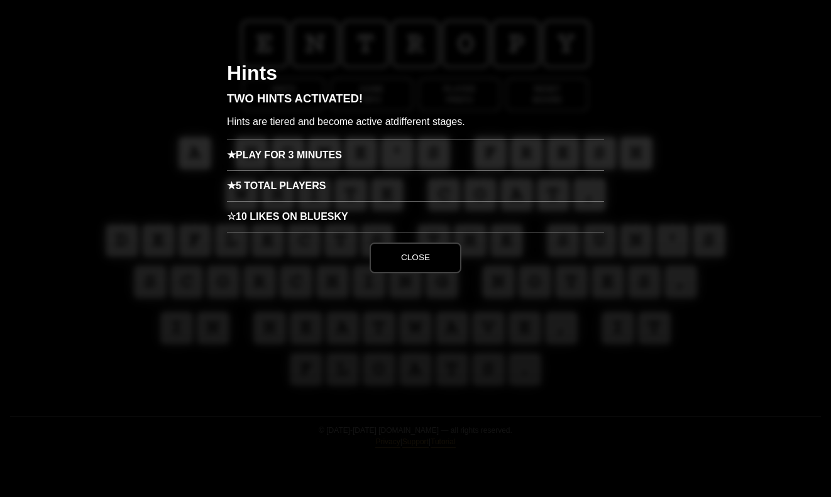
click at [412, 261] on button "Close" at bounding box center [415, 258] width 92 height 30
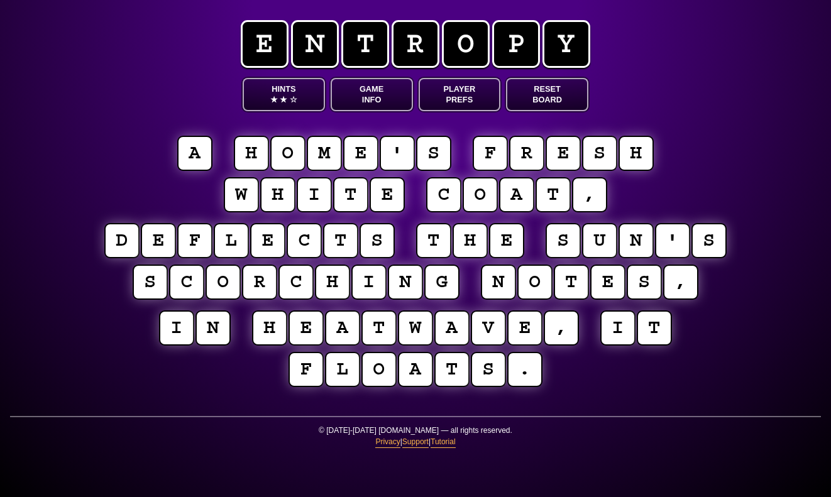
click at [379, 92] on button "Game Info" at bounding box center [372, 94] width 82 height 33
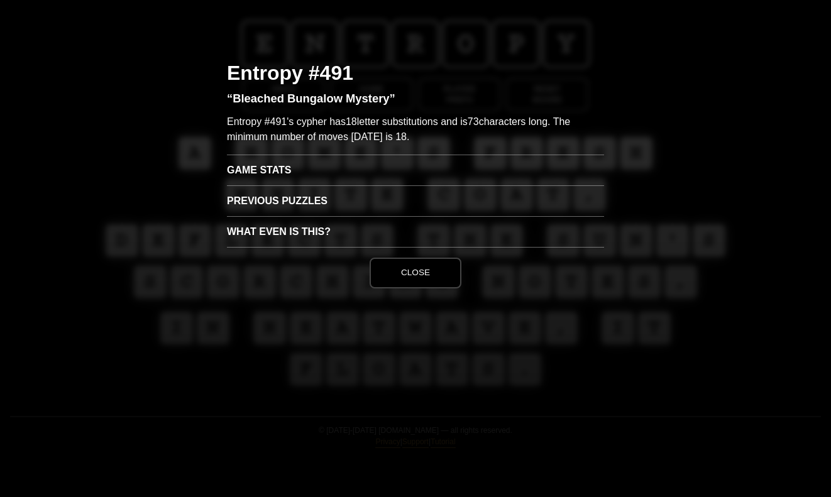
click at [421, 284] on button "Close" at bounding box center [415, 273] width 92 height 30
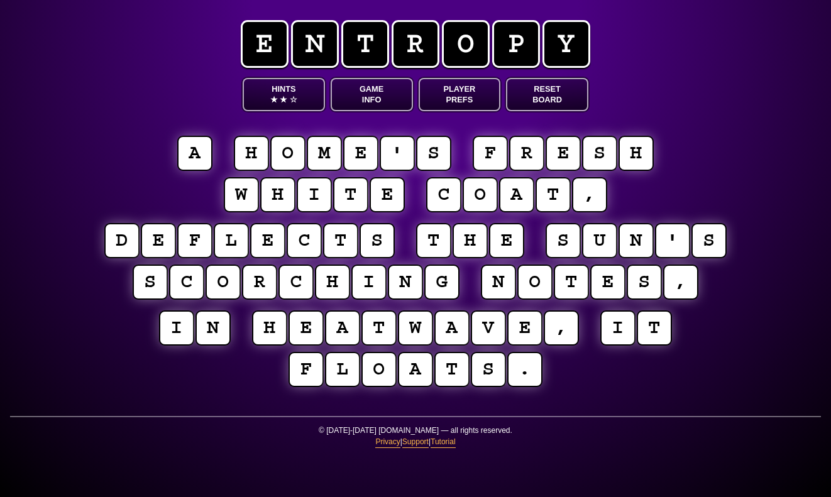
click at [387, 88] on button "Game Info" at bounding box center [372, 94] width 82 height 33
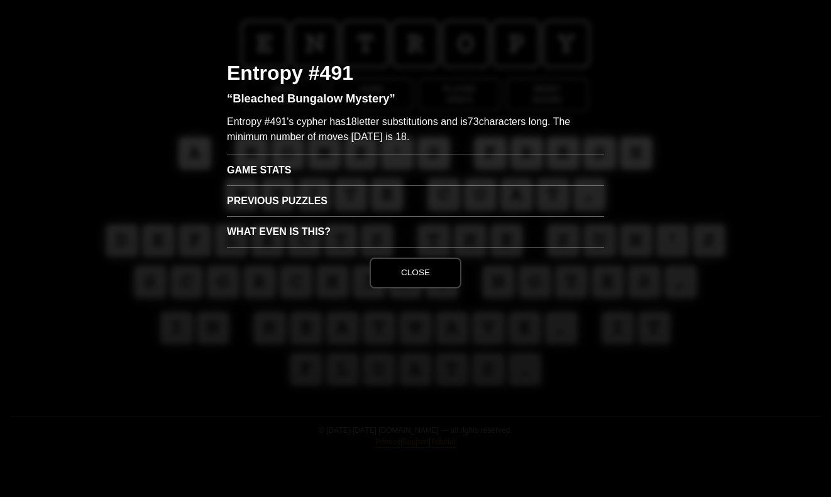
click at [304, 203] on h3 "Previous Puzzles" at bounding box center [415, 200] width 377 height 31
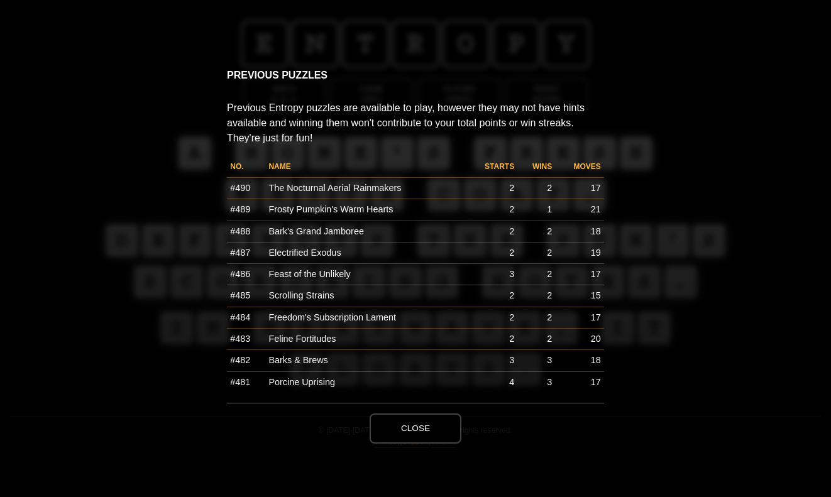
scroll to position [166, 0]
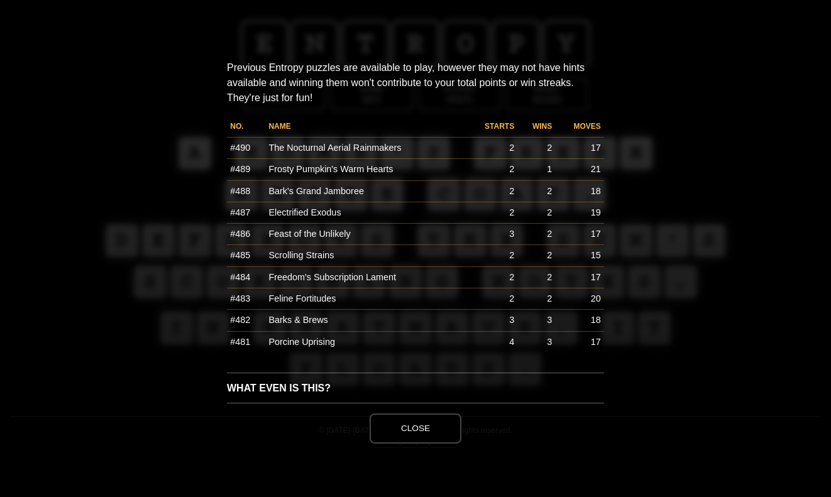
click at [245, 340] on td "#481" at bounding box center [246, 341] width 38 height 21
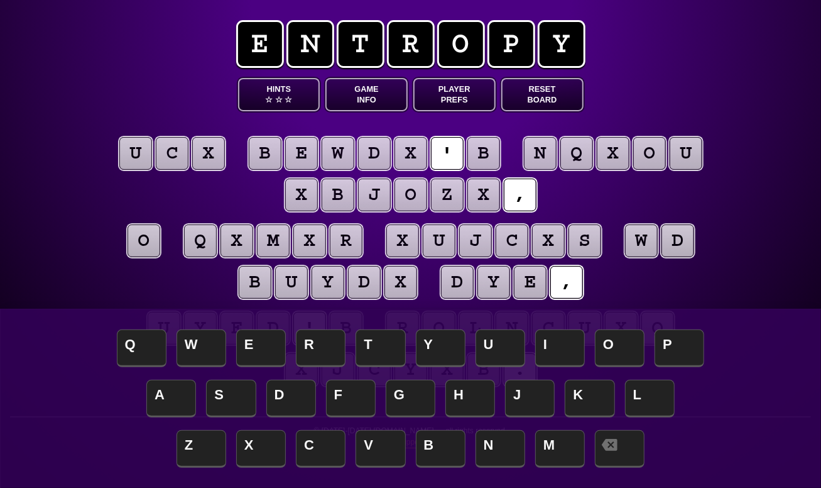
click at [139, 153] on puzzle-tile "u" at bounding box center [135, 153] width 33 height 33
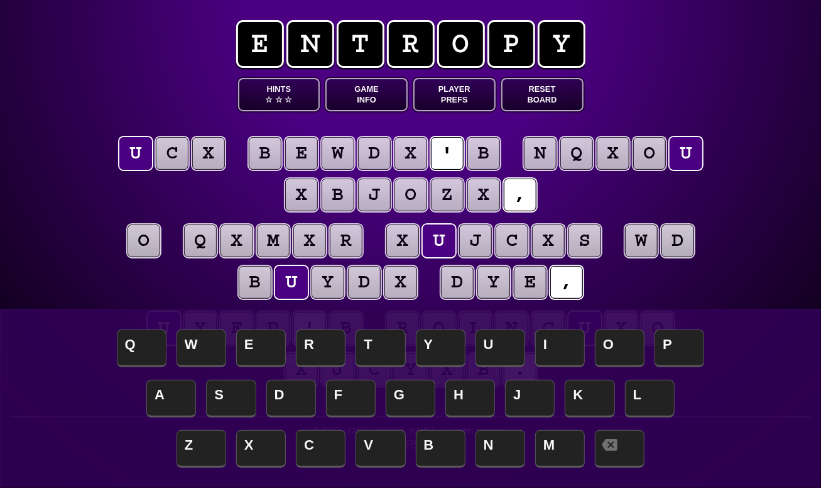
click at [217, 145] on puzzle-tile "x" at bounding box center [208, 153] width 33 height 33
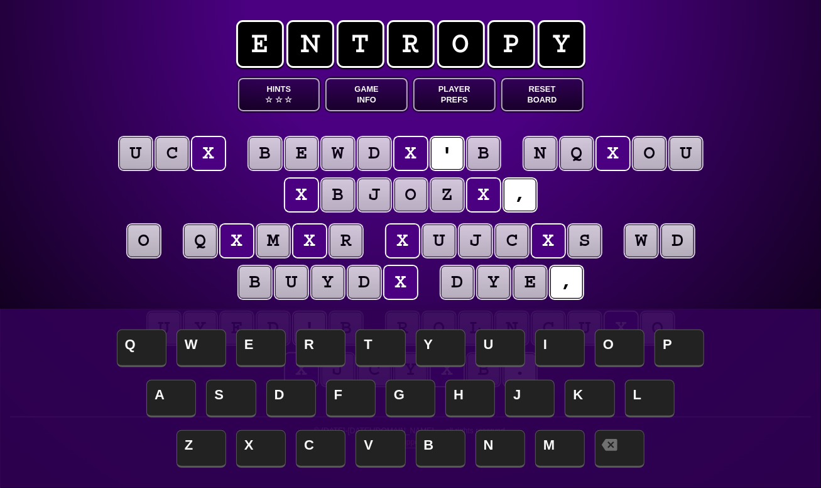
click at [187, 154] on puzzle-tile "c" at bounding box center [172, 153] width 33 height 33
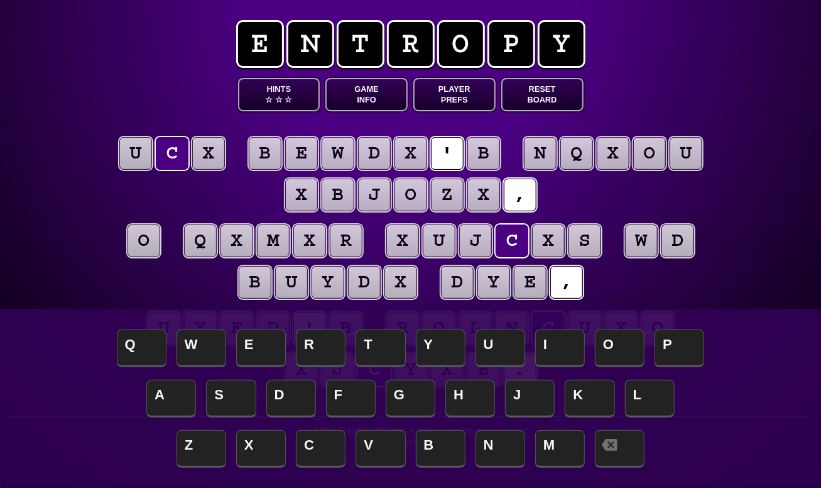
click at [217, 154] on puzzle-tile "x" at bounding box center [208, 153] width 33 height 33
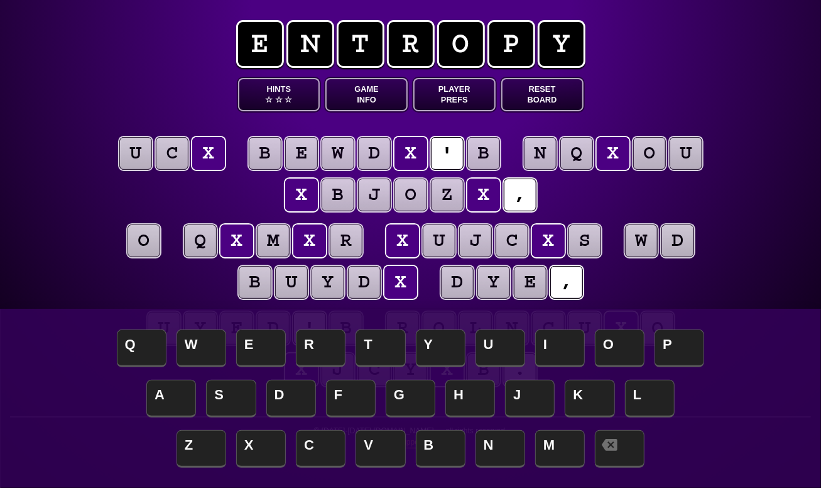
click at [183, 158] on puzzle-tile "c" at bounding box center [172, 153] width 33 height 33
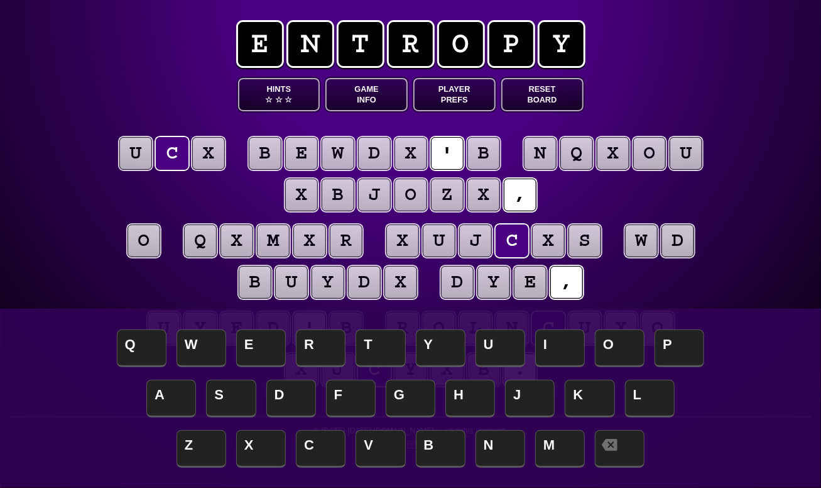
click at [211, 158] on puzzle-tile "x" at bounding box center [208, 153] width 33 height 33
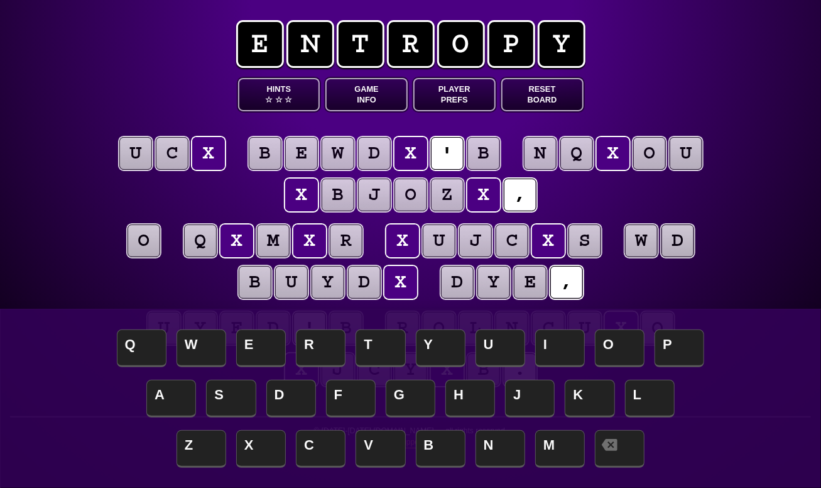
click at [183, 158] on puzzle-tile "c" at bounding box center [172, 153] width 33 height 33
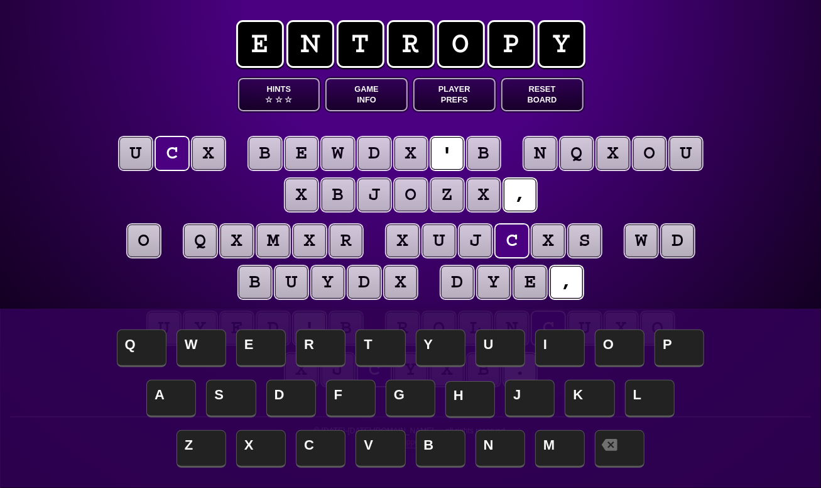
click at [475, 400] on span "H" at bounding box center [470, 399] width 50 height 37
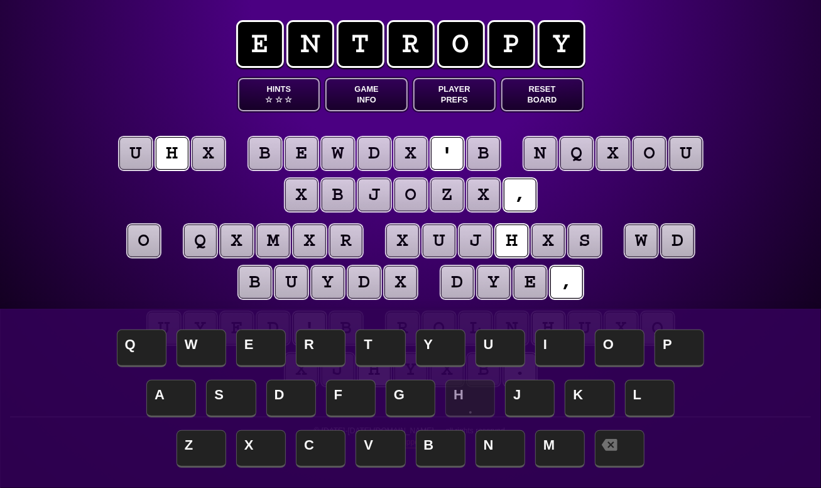
click at [205, 155] on puzzle-tile "x" at bounding box center [208, 153] width 33 height 33
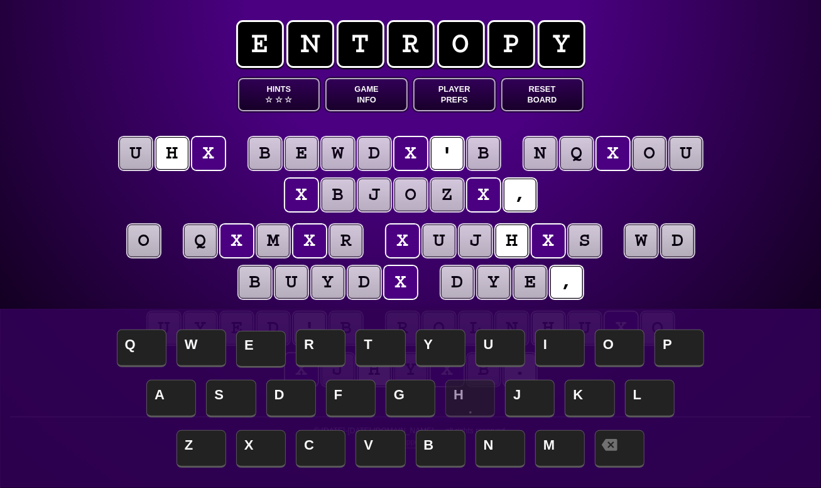
click at [268, 342] on span "E" at bounding box center [261, 349] width 50 height 37
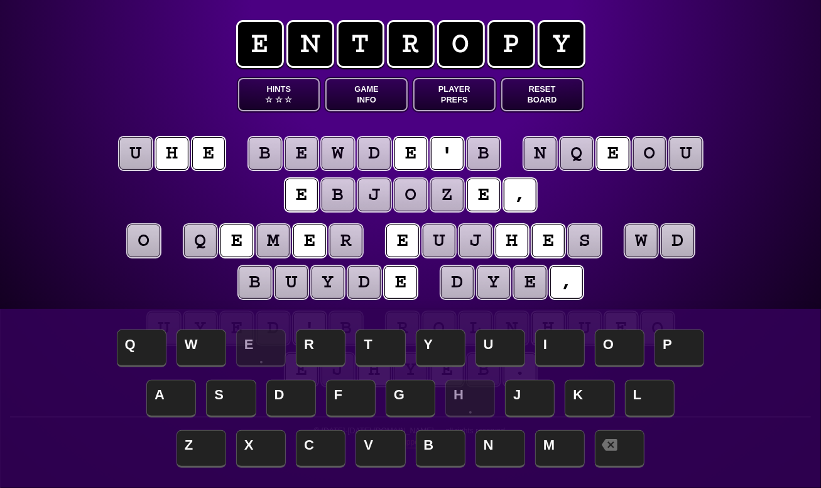
click at [134, 156] on puzzle-tile "u" at bounding box center [135, 153] width 33 height 33
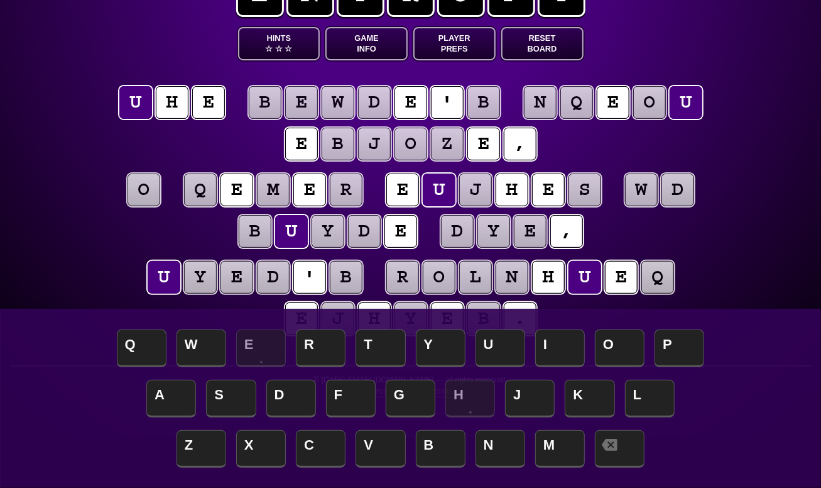
scroll to position [41, 0]
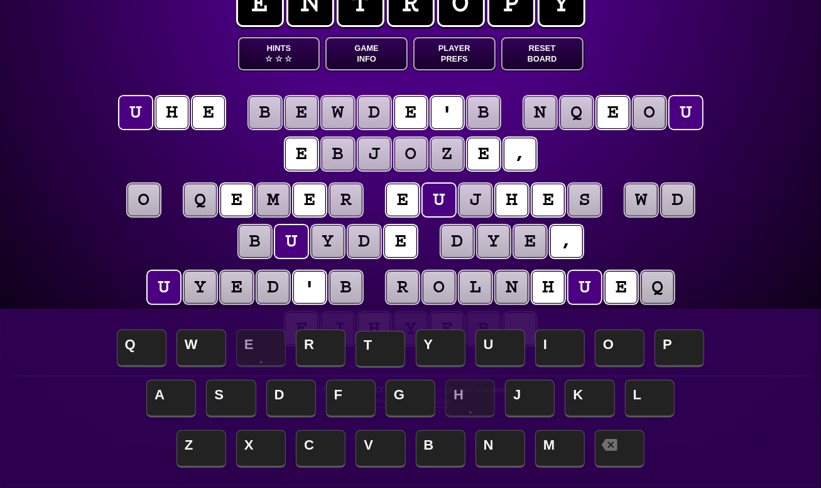
click at [383, 352] on span "T" at bounding box center [381, 349] width 50 height 37
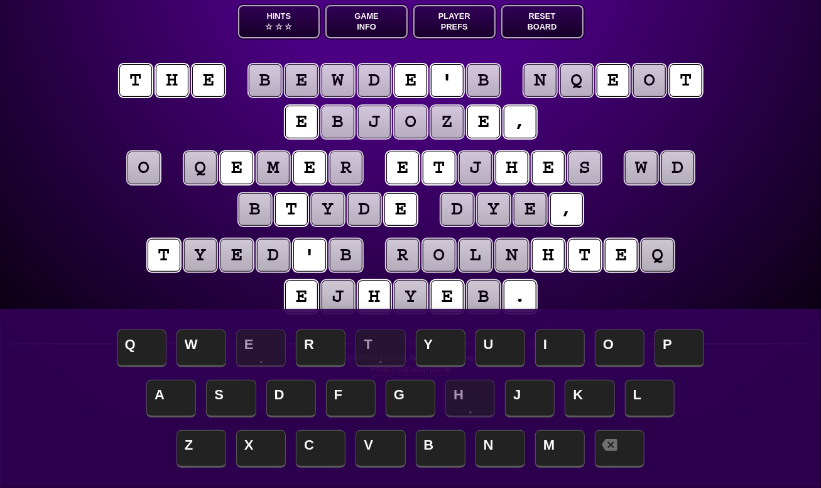
scroll to position [104, 0]
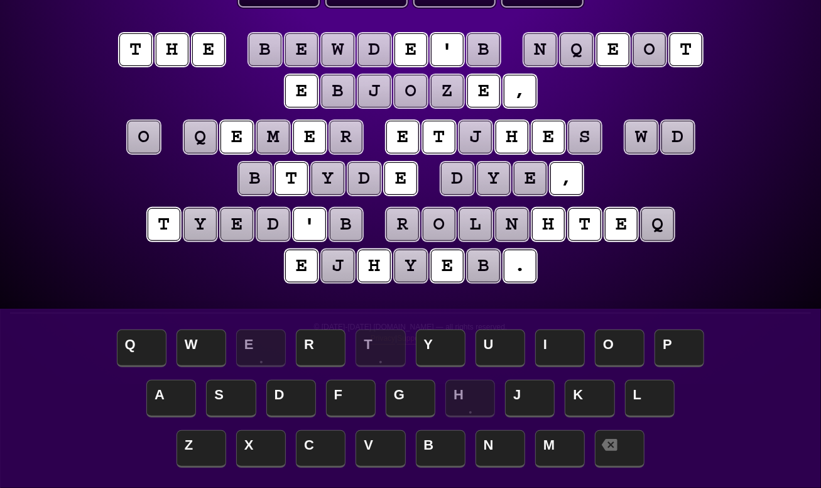
click at [479, 136] on puzzle-tile "j" at bounding box center [475, 137] width 33 height 33
click at [77, 197] on div "e n t r o p y Hints ☆ ☆ ☆ Game Info Player Prefs Reset Board t h e b e w d e ' …" at bounding box center [410, 140] width 821 height 488
click at [478, 136] on puzzle-tile "j" at bounding box center [475, 137] width 33 height 33
click at [327, 451] on span "C" at bounding box center [321, 449] width 50 height 37
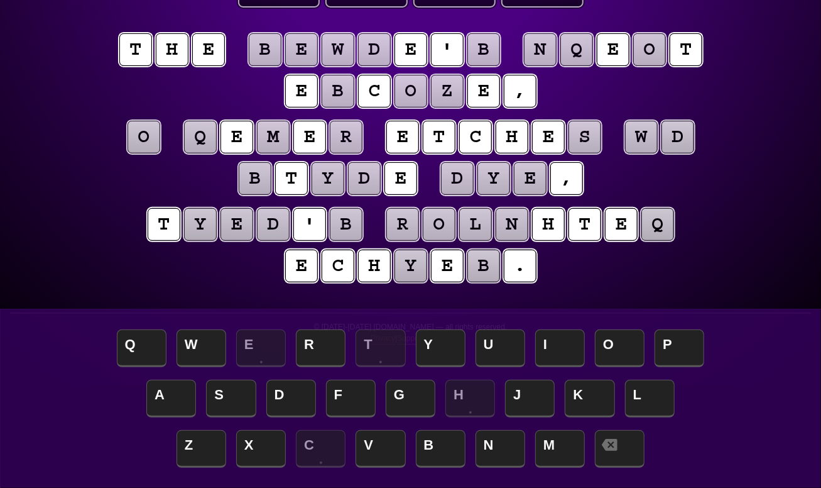
click at [593, 139] on puzzle-tile "s" at bounding box center [585, 137] width 33 height 33
click at [290, 397] on span "D" at bounding box center [291, 399] width 50 height 37
click at [649, 136] on puzzle-tile "w" at bounding box center [641, 137] width 33 height 33
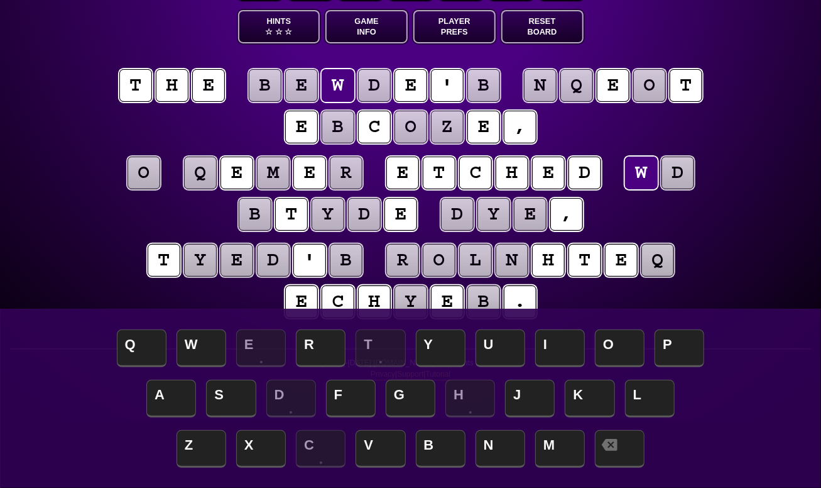
scroll to position [167, 0]
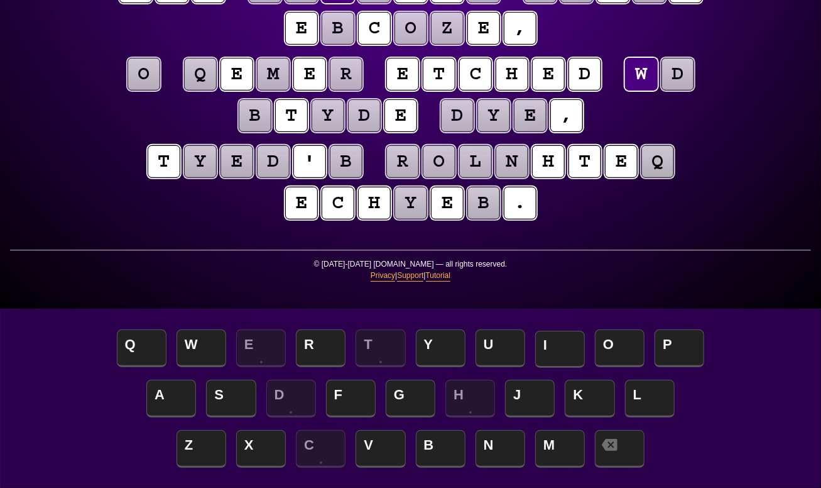
click at [566, 350] on span "I" at bounding box center [560, 349] width 50 height 37
click at [687, 72] on puzzle-tile "d" at bounding box center [678, 74] width 33 height 33
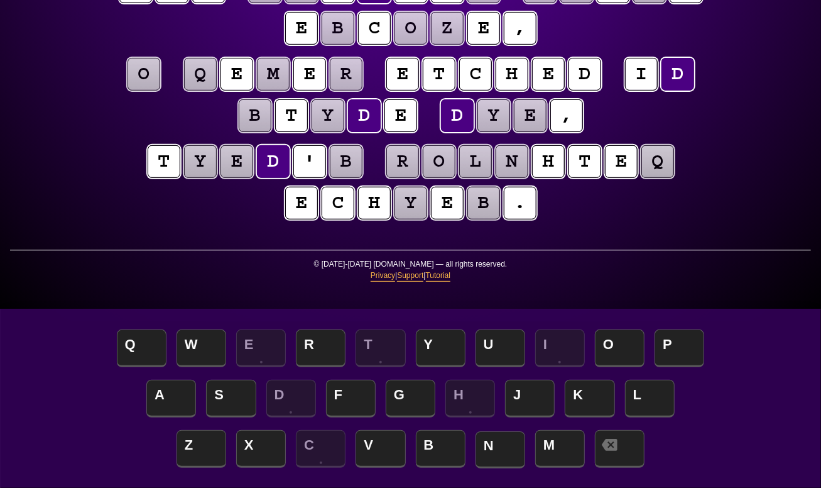
click at [492, 440] on span "N" at bounding box center [501, 449] width 50 height 37
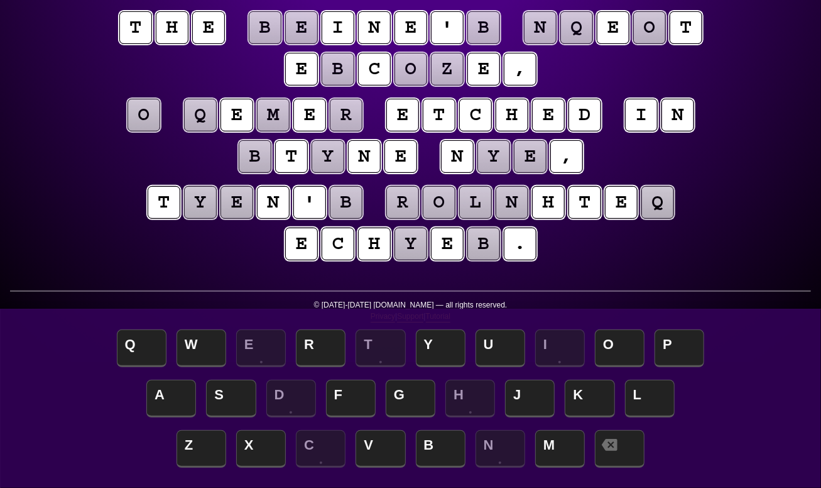
scroll to position [104, 0]
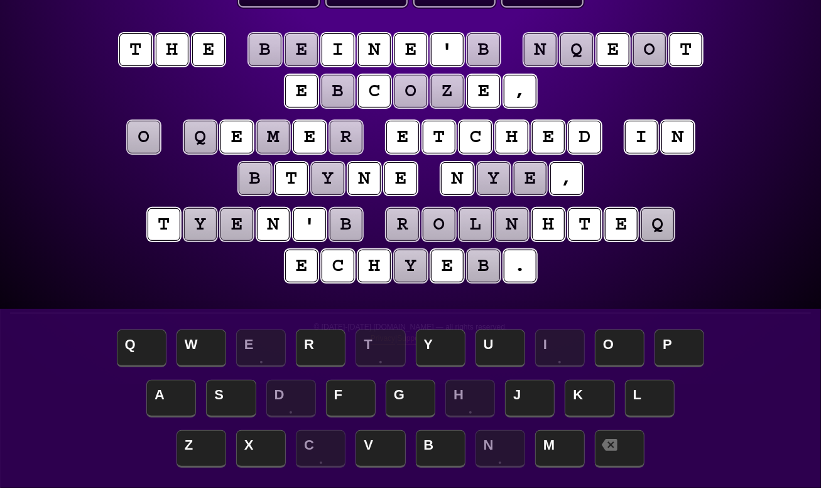
click at [268, 175] on puzzle-tile "b" at bounding box center [255, 178] width 33 height 33
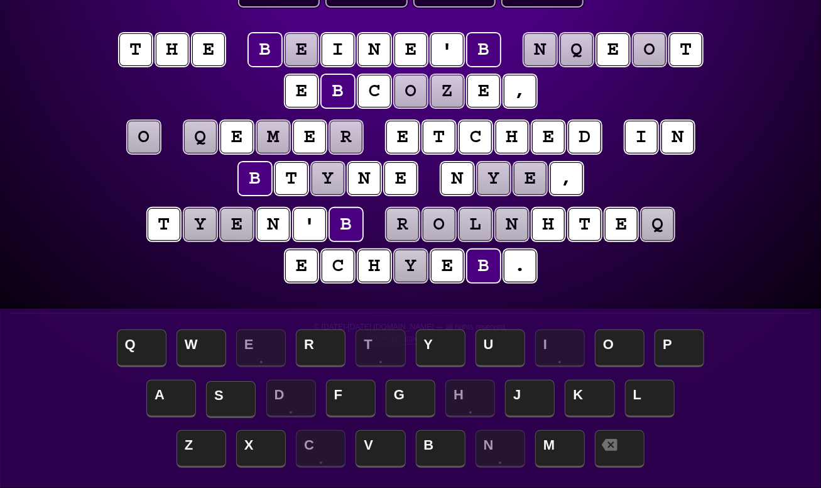
click at [239, 395] on span "S" at bounding box center [231, 399] width 50 height 37
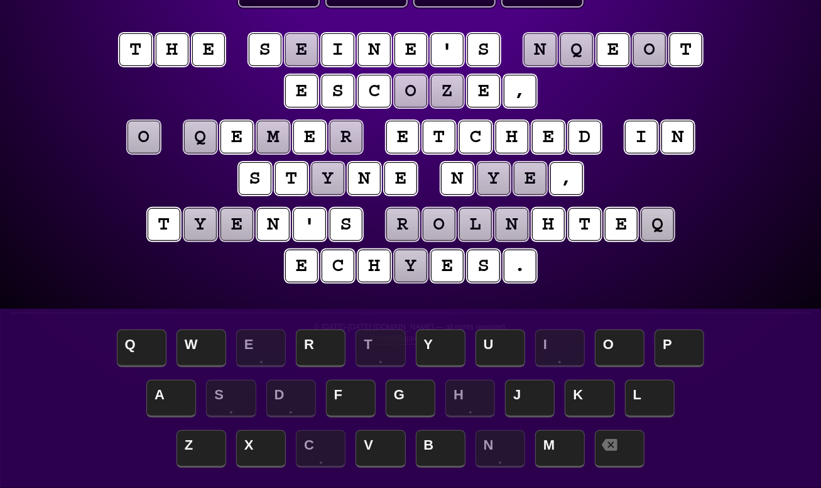
click at [335, 173] on puzzle-tile "y" at bounding box center [328, 178] width 33 height 33
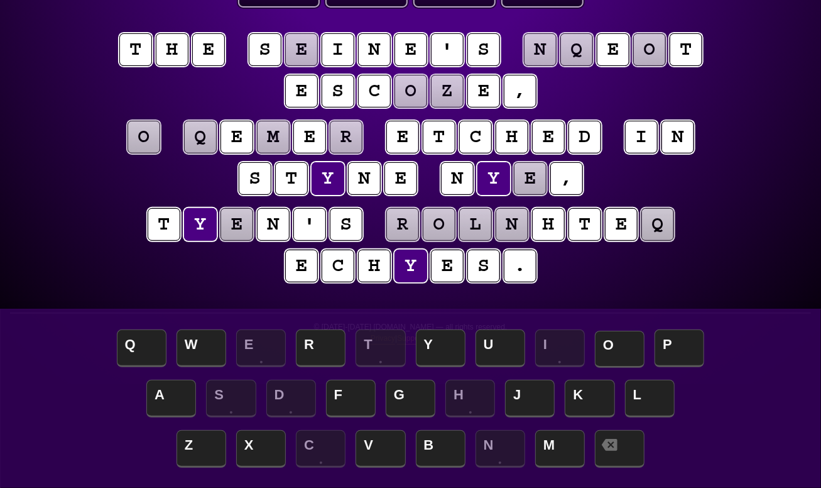
click at [627, 352] on span "O" at bounding box center [620, 349] width 50 height 37
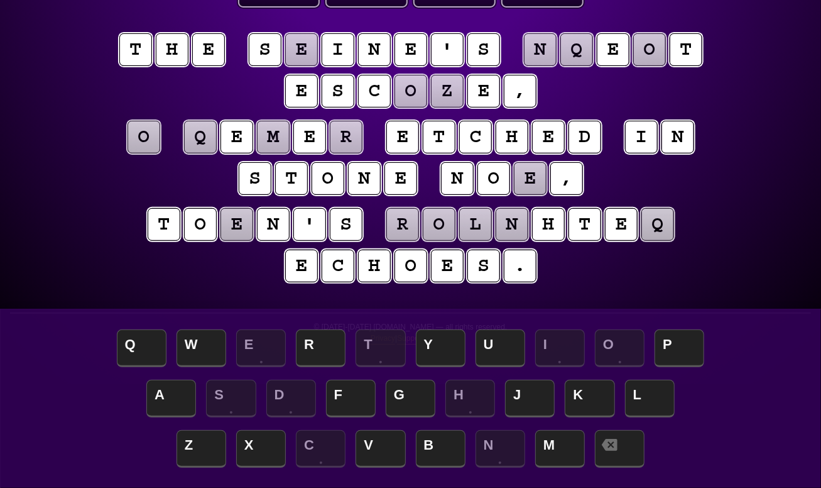
click at [532, 173] on puzzle-tile "e" at bounding box center [530, 178] width 33 height 33
click at [205, 350] on span "W" at bounding box center [202, 349] width 50 height 37
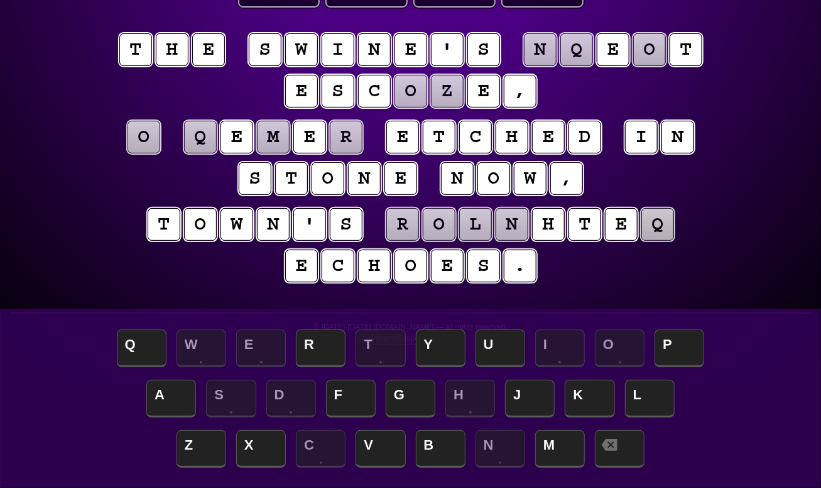
click at [421, 90] on puzzle-tile "o" at bounding box center [411, 91] width 33 height 33
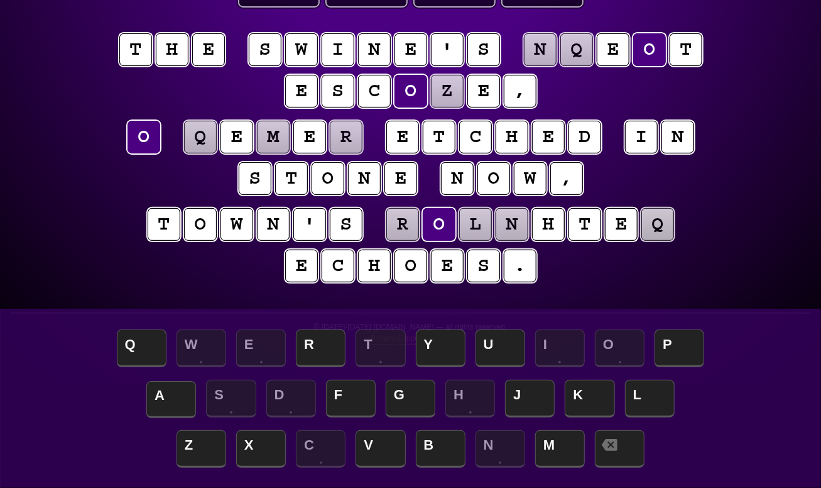
click at [161, 400] on span "A" at bounding box center [171, 399] width 50 height 37
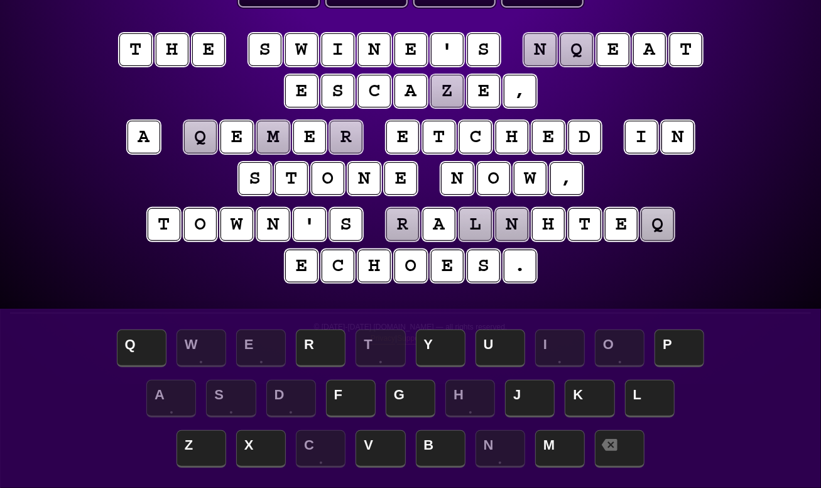
click at [447, 90] on puzzle-tile "z" at bounding box center [447, 91] width 33 height 33
click at [681, 346] on span "P" at bounding box center [680, 349] width 50 height 37
click at [550, 48] on puzzle-tile "n" at bounding box center [540, 49] width 33 height 33
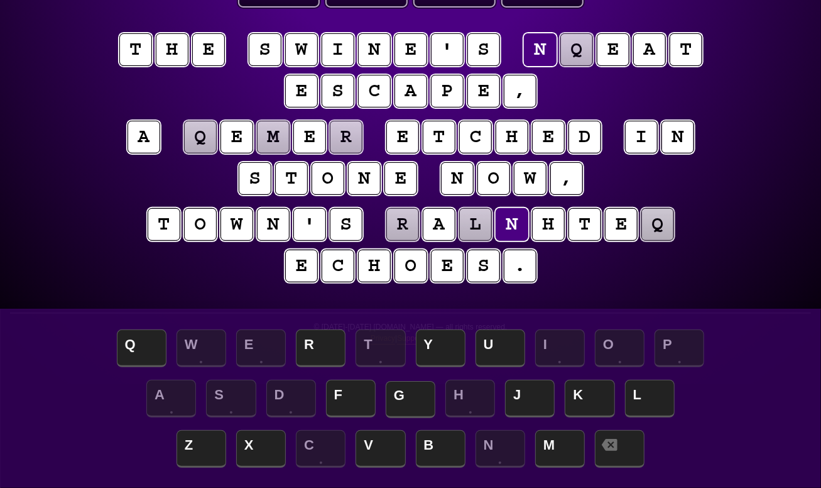
click at [405, 401] on span "G" at bounding box center [411, 399] width 50 height 37
click at [582, 52] on puzzle-tile "q" at bounding box center [576, 49] width 33 height 33
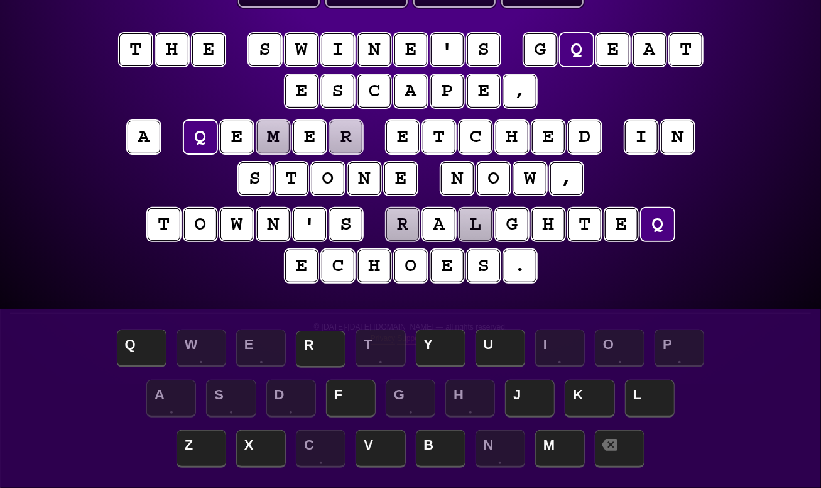
click at [324, 342] on span "R" at bounding box center [321, 349] width 50 height 37
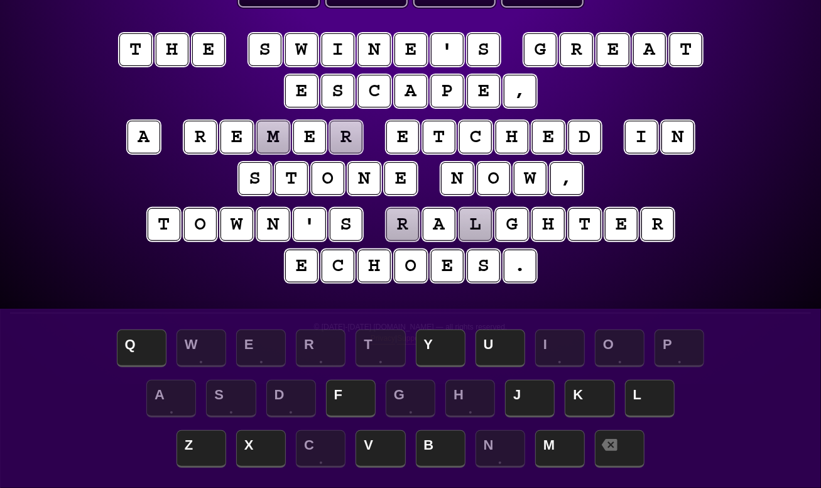
click at [409, 225] on puzzle-tile "r" at bounding box center [402, 224] width 33 height 33
click at [653, 405] on span "L" at bounding box center [650, 399] width 50 height 37
click at [481, 223] on puzzle-tile "l" at bounding box center [475, 224] width 33 height 33
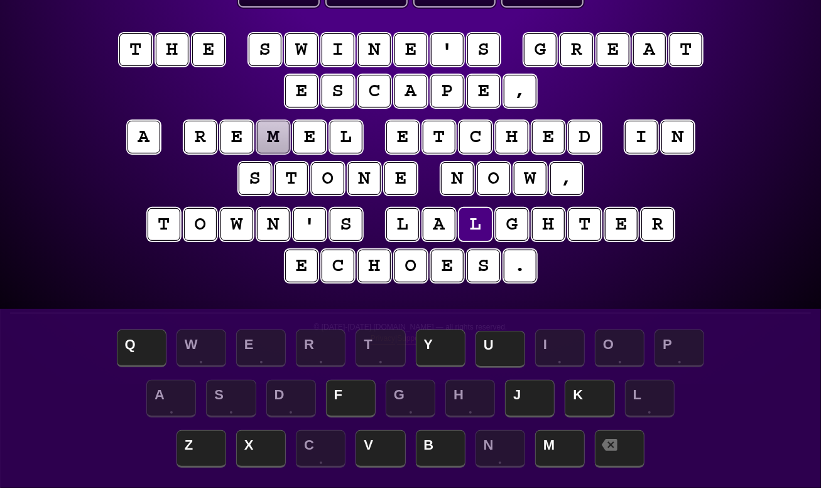
click at [512, 346] on span "U" at bounding box center [501, 349] width 50 height 37
click at [276, 134] on puzzle-tile "m" at bounding box center [273, 137] width 33 height 33
click at [441, 455] on span "B" at bounding box center [441, 449] width 50 height 37
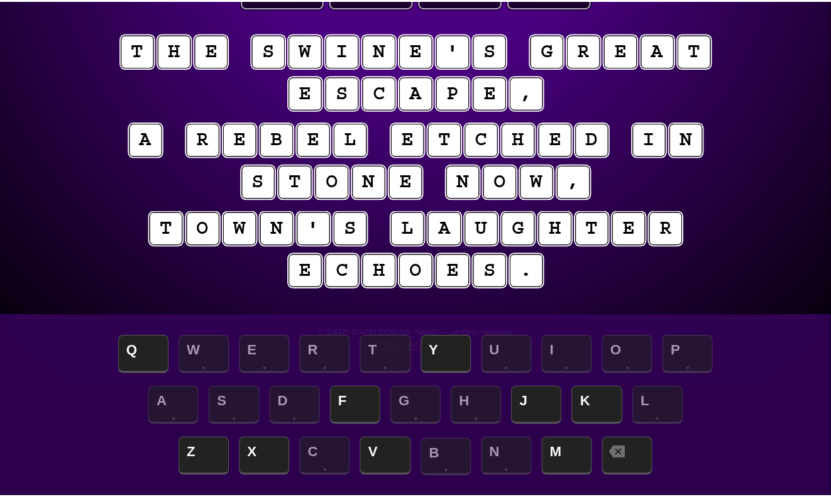
scroll to position [0, 0]
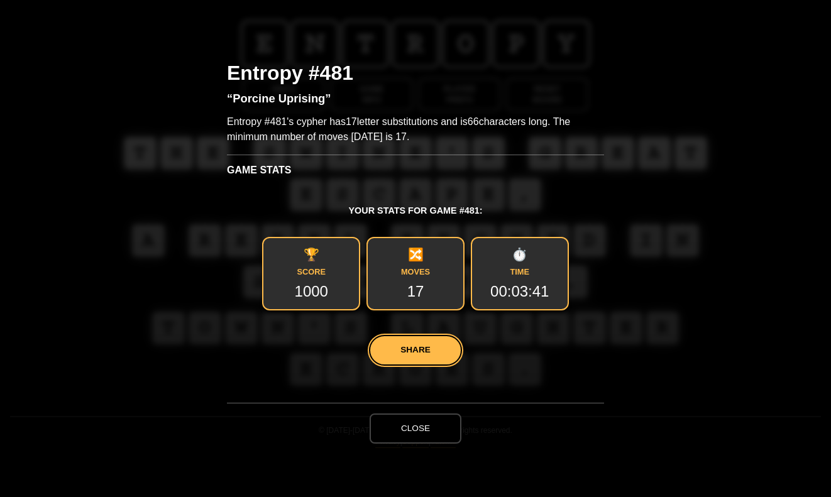
click at [417, 435] on button "Close" at bounding box center [415, 428] width 92 height 30
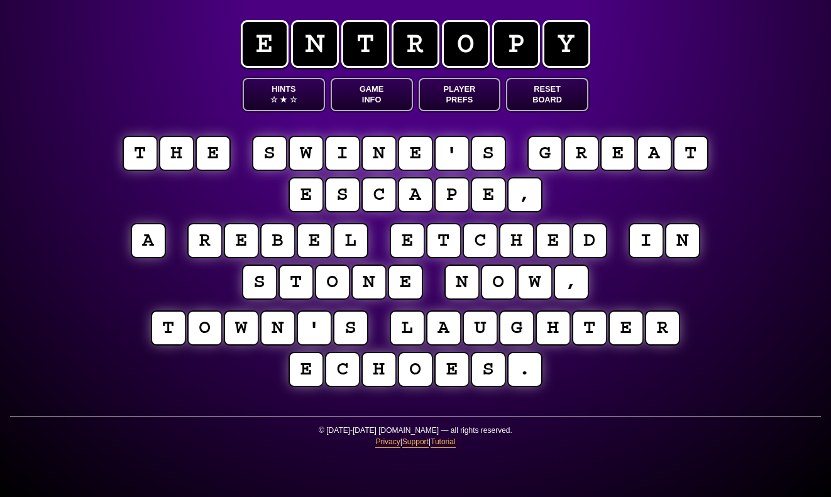
click at [461, 94] on button "Player Prefs" at bounding box center [459, 94] width 82 height 33
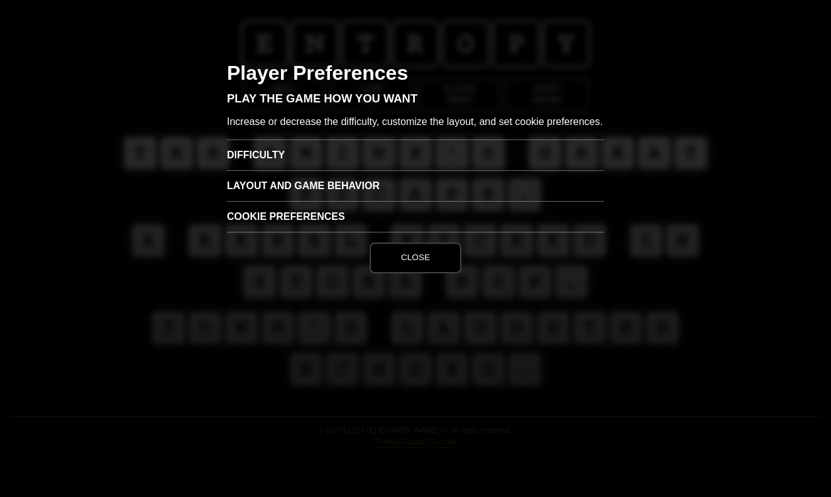
click at [427, 273] on button "Close" at bounding box center [415, 258] width 92 height 30
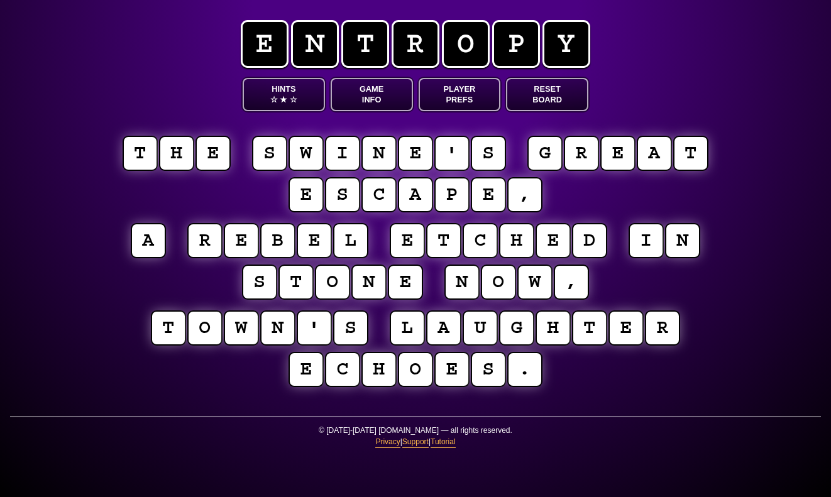
click at [393, 40] on span "r" at bounding box center [415, 44] width 48 height 48
click at [393, 52] on span "r" at bounding box center [415, 44] width 48 height 48
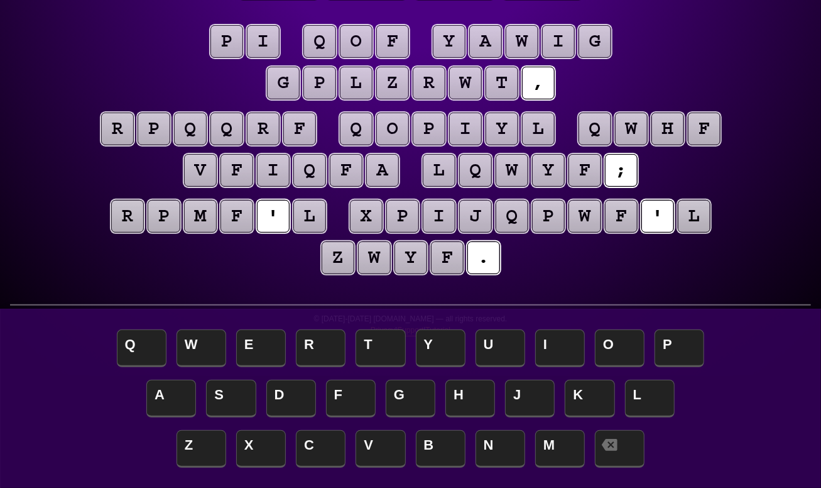
scroll to position [126, 0]
